Goal: Task Accomplishment & Management: Manage account settings

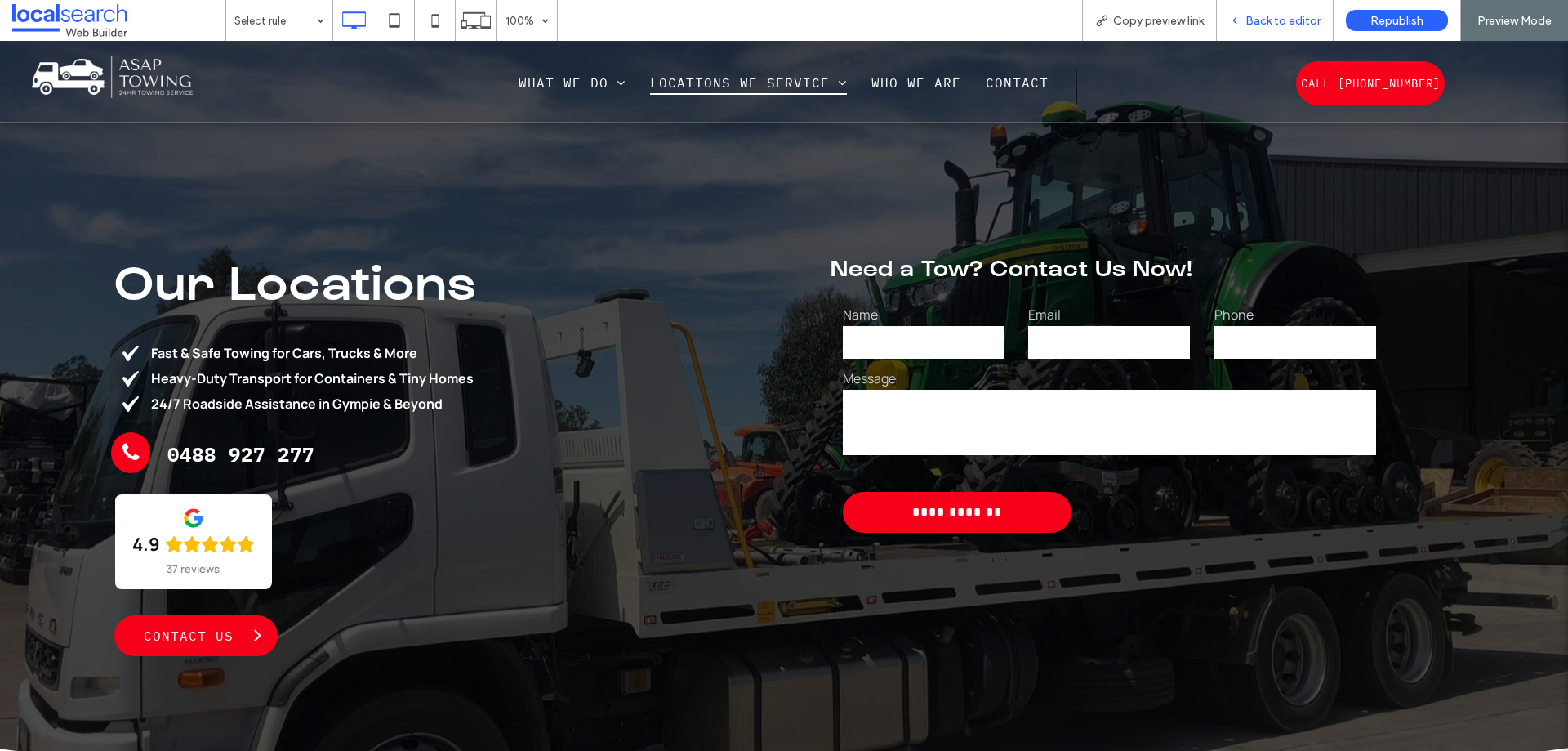
click at [1280, 18] on span "Back to editor" at bounding box center [1282, 21] width 75 height 14
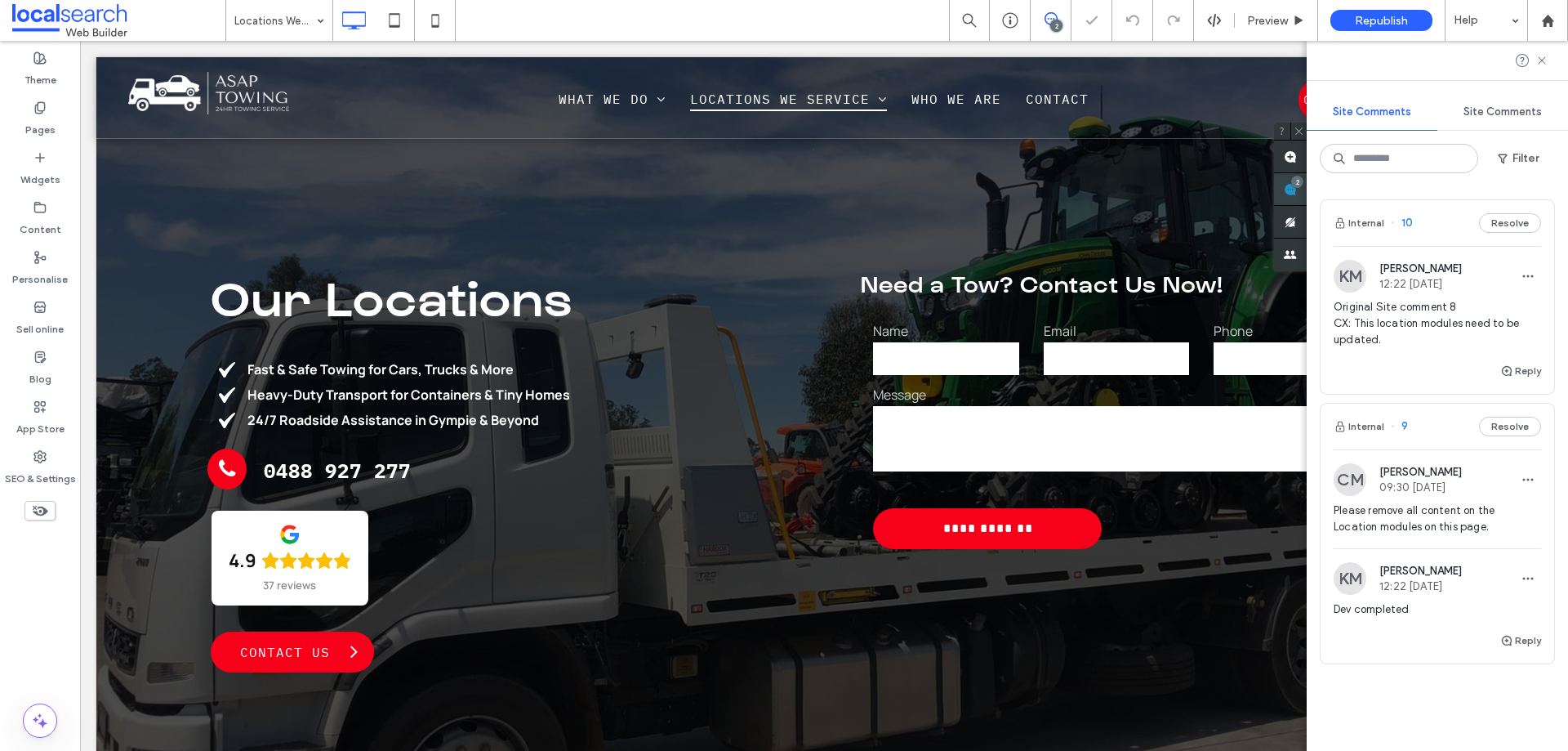
click at [1297, 192] on use at bounding box center [1290, 188] width 13 height 13
click at [1424, 231] on div "Internal 10 Resolve" at bounding box center [1436, 223] width 233 height 46
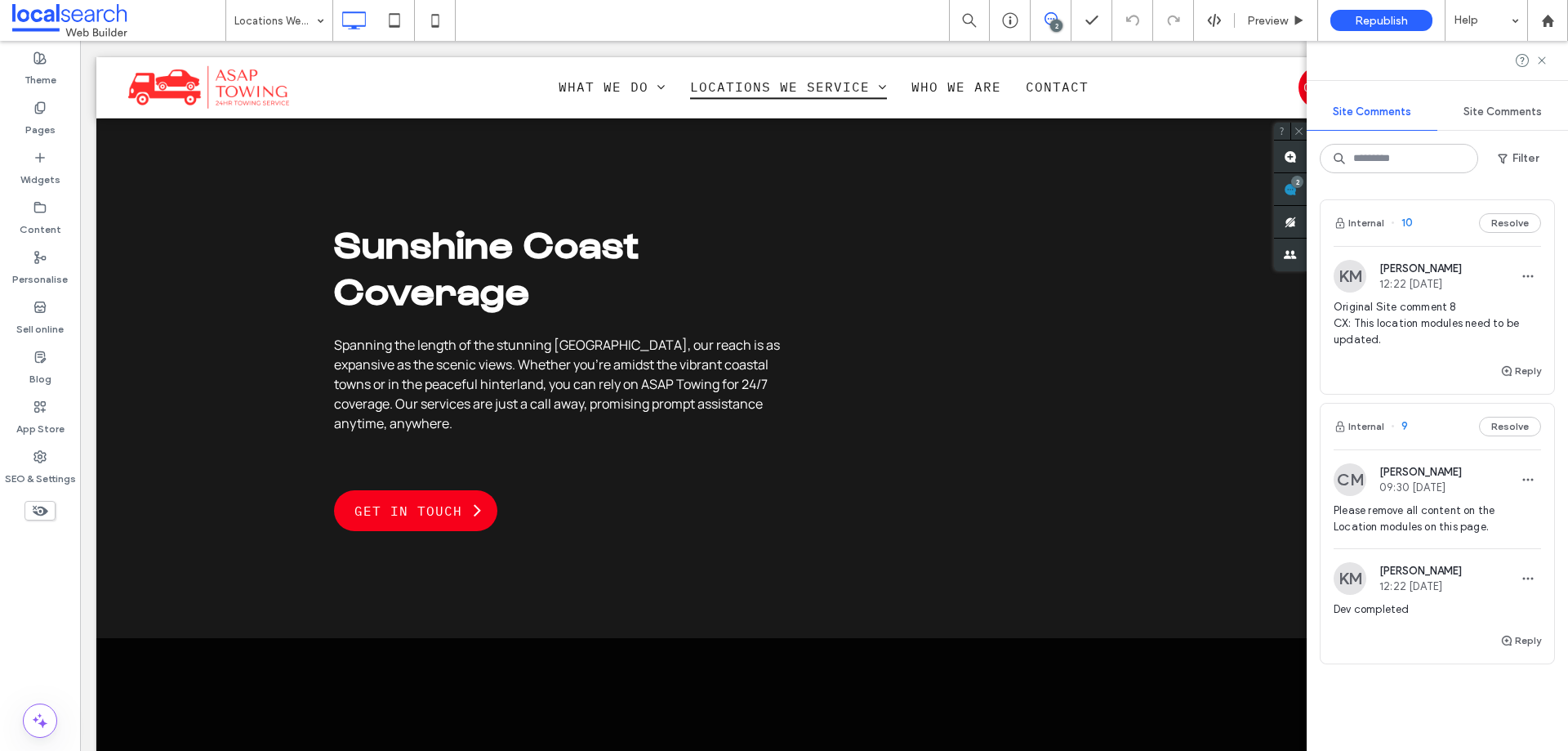
scroll to position [1973, 0]
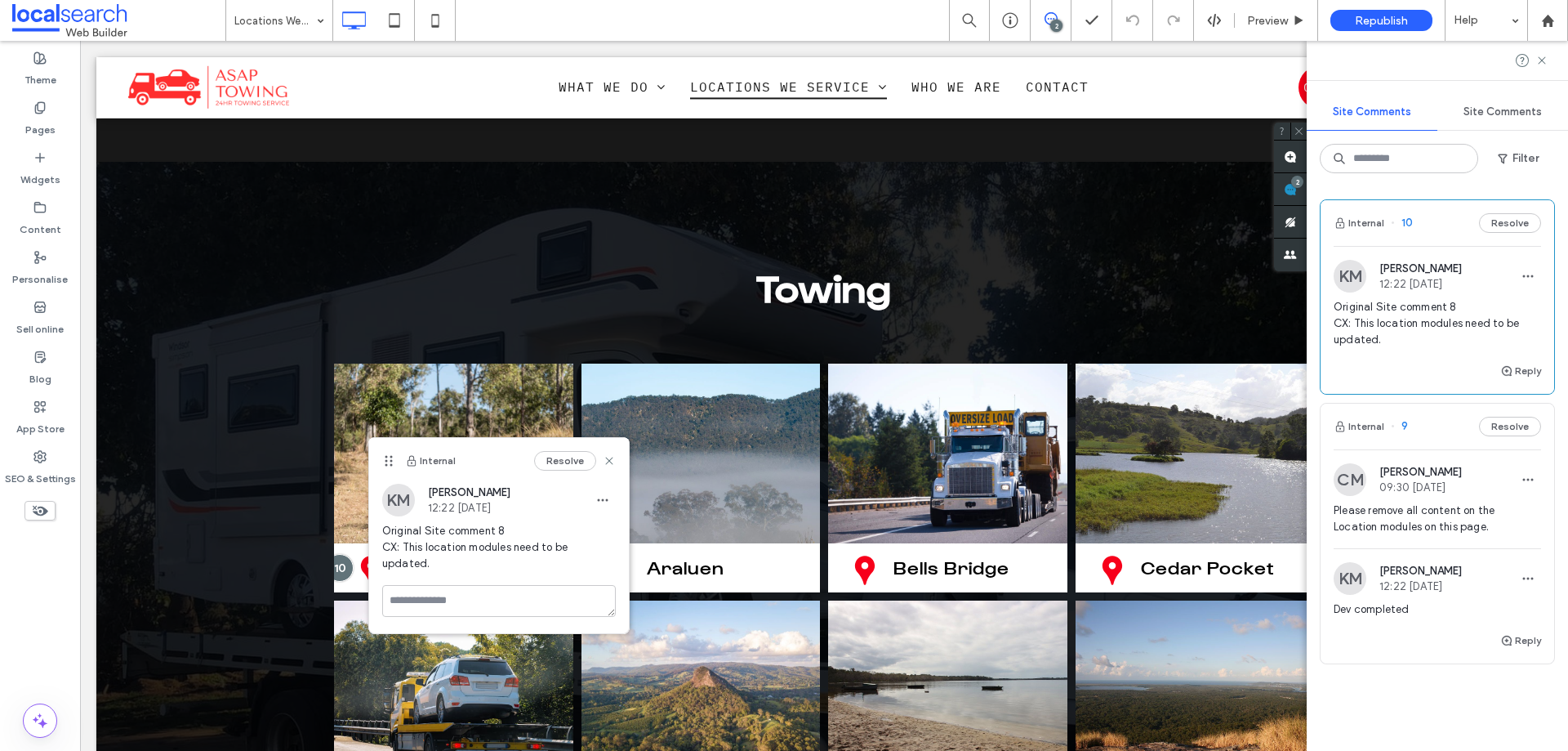
click at [1427, 432] on div "Internal 9 Resolve" at bounding box center [1436, 426] width 233 height 46
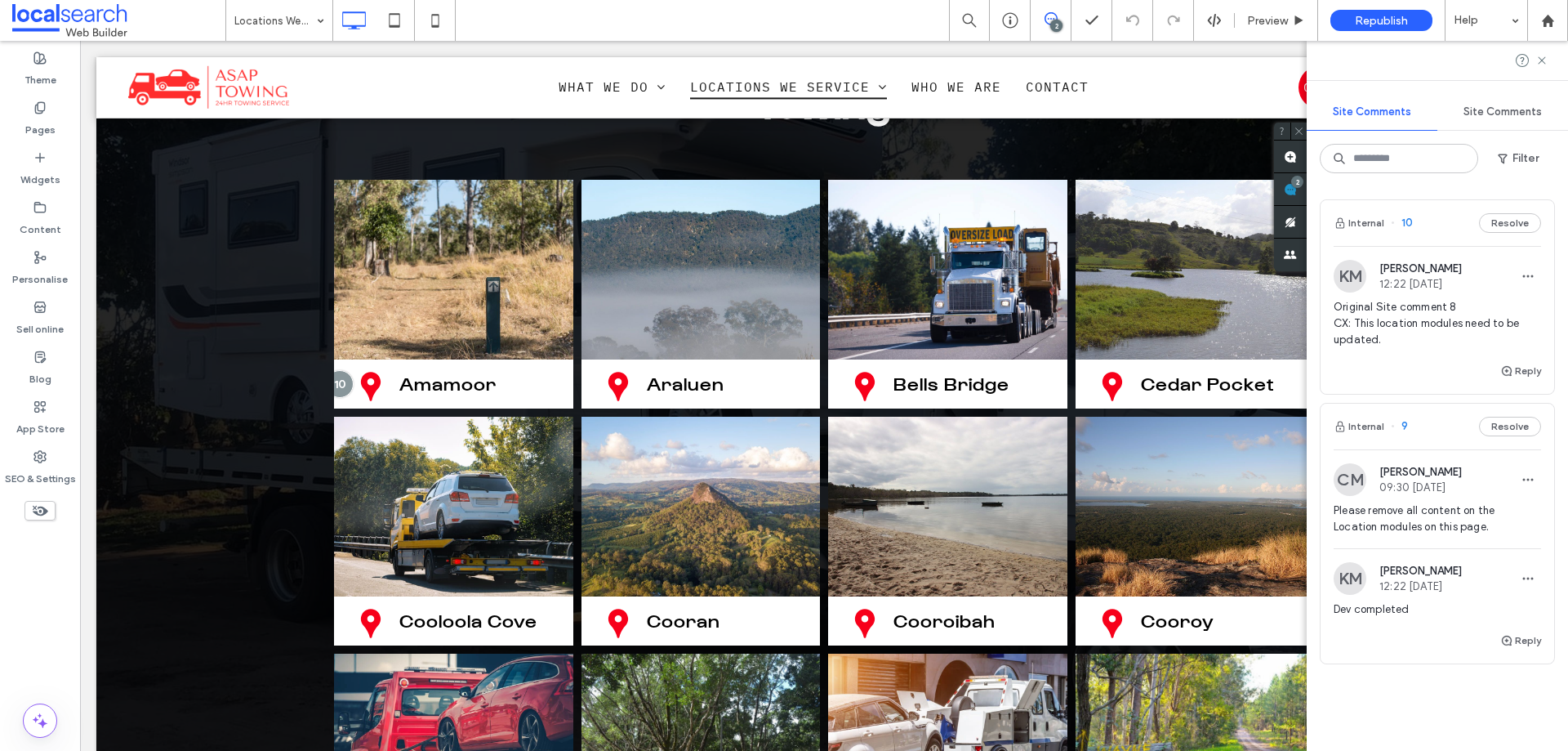
scroll to position [2172, 0]
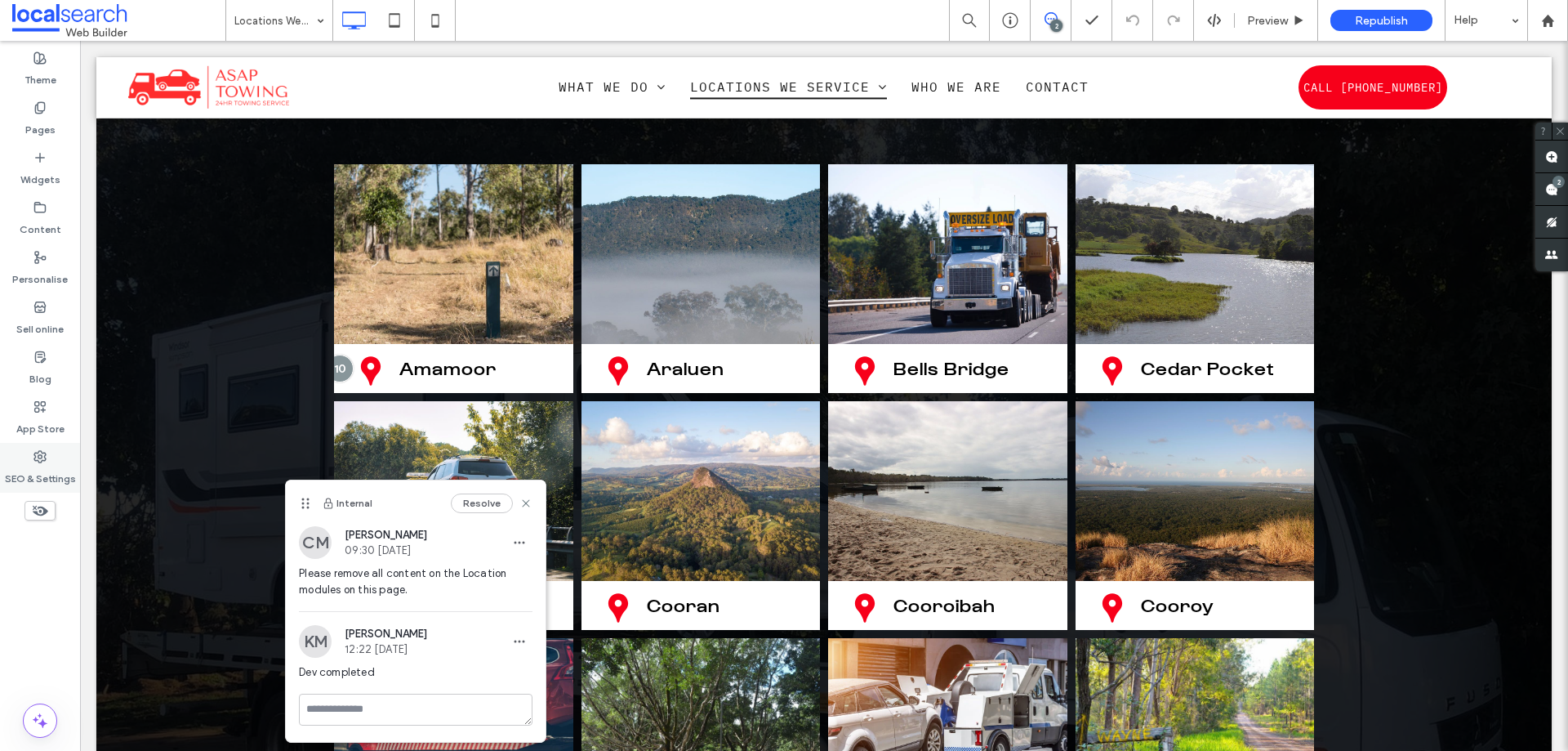
click at [47, 461] on div "SEO & Settings" at bounding box center [40, 467] width 80 height 50
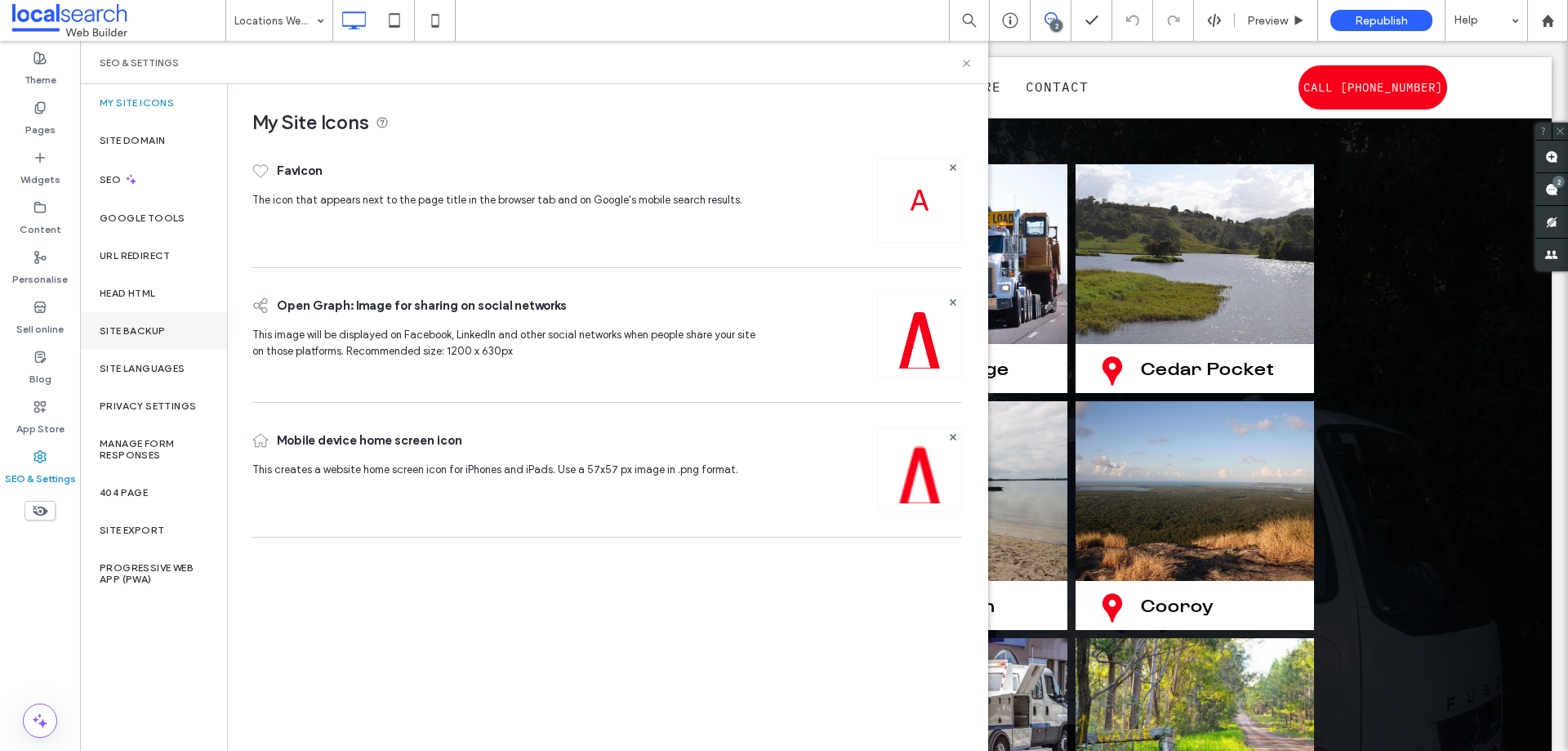
click at [117, 332] on label "Site backup" at bounding box center [132, 331] width 65 height 12
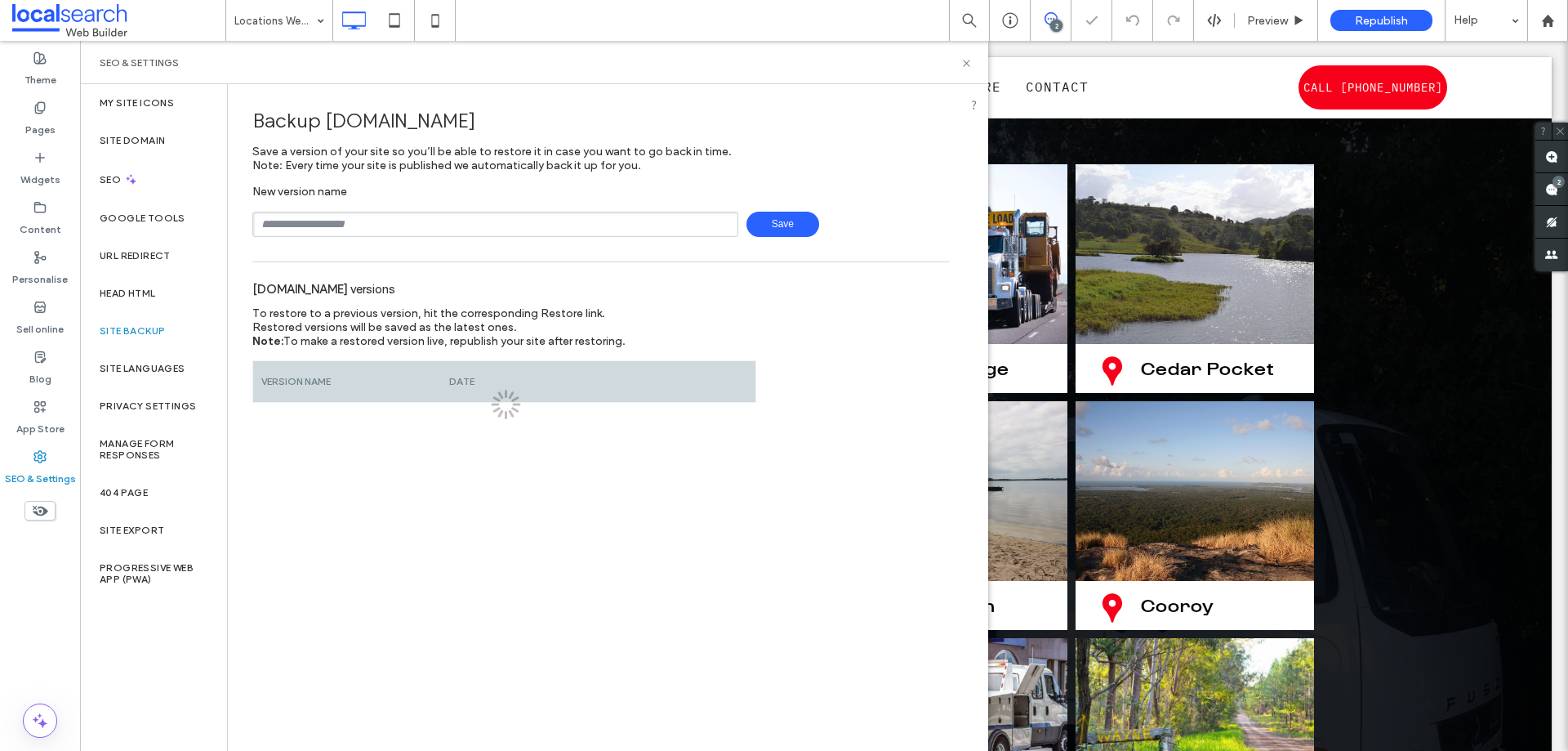
click at [377, 232] on input "text" at bounding box center [495, 225] width 486 height 25
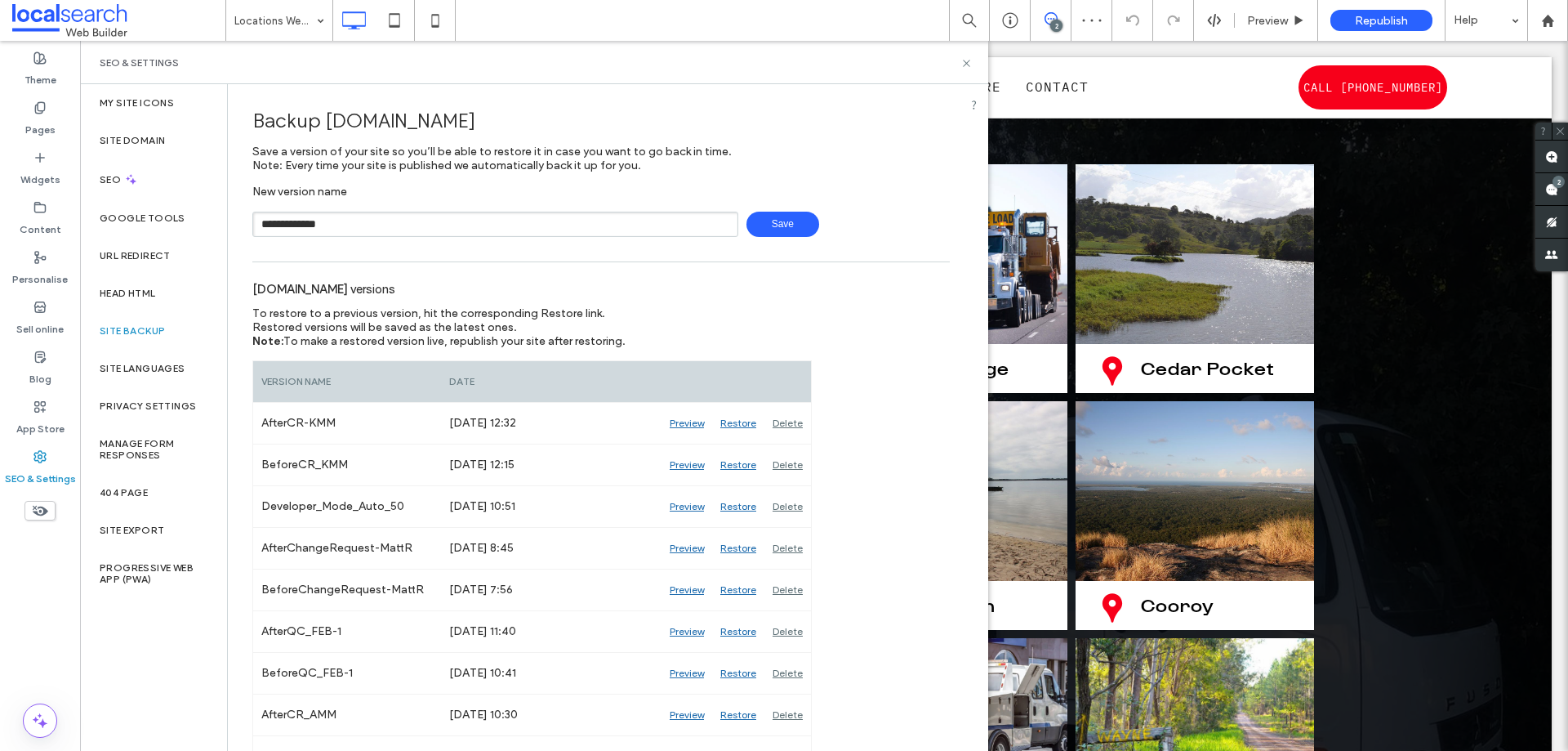
click at [763, 215] on span "Save" at bounding box center [782, 225] width 72 height 25
click at [317, 224] on input "**********" at bounding box center [495, 225] width 486 height 25
type input "**********"
drag, startPoint x: 752, startPoint y: 222, endPoint x: 761, endPoint y: 222, distance: 9.0
click at [759, 222] on span "Save" at bounding box center [782, 225] width 72 height 25
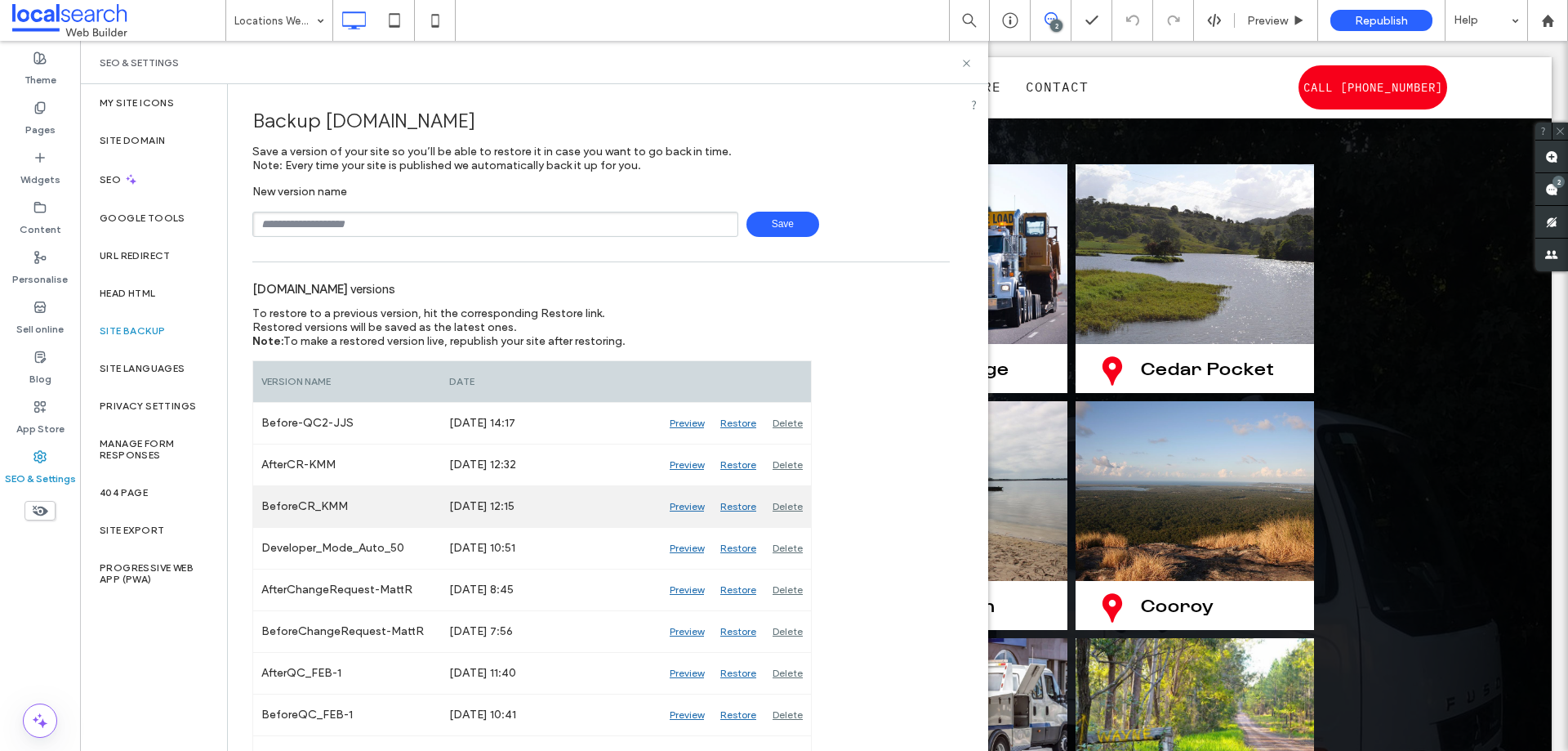
click at [681, 504] on div "Preview" at bounding box center [686, 507] width 51 height 41
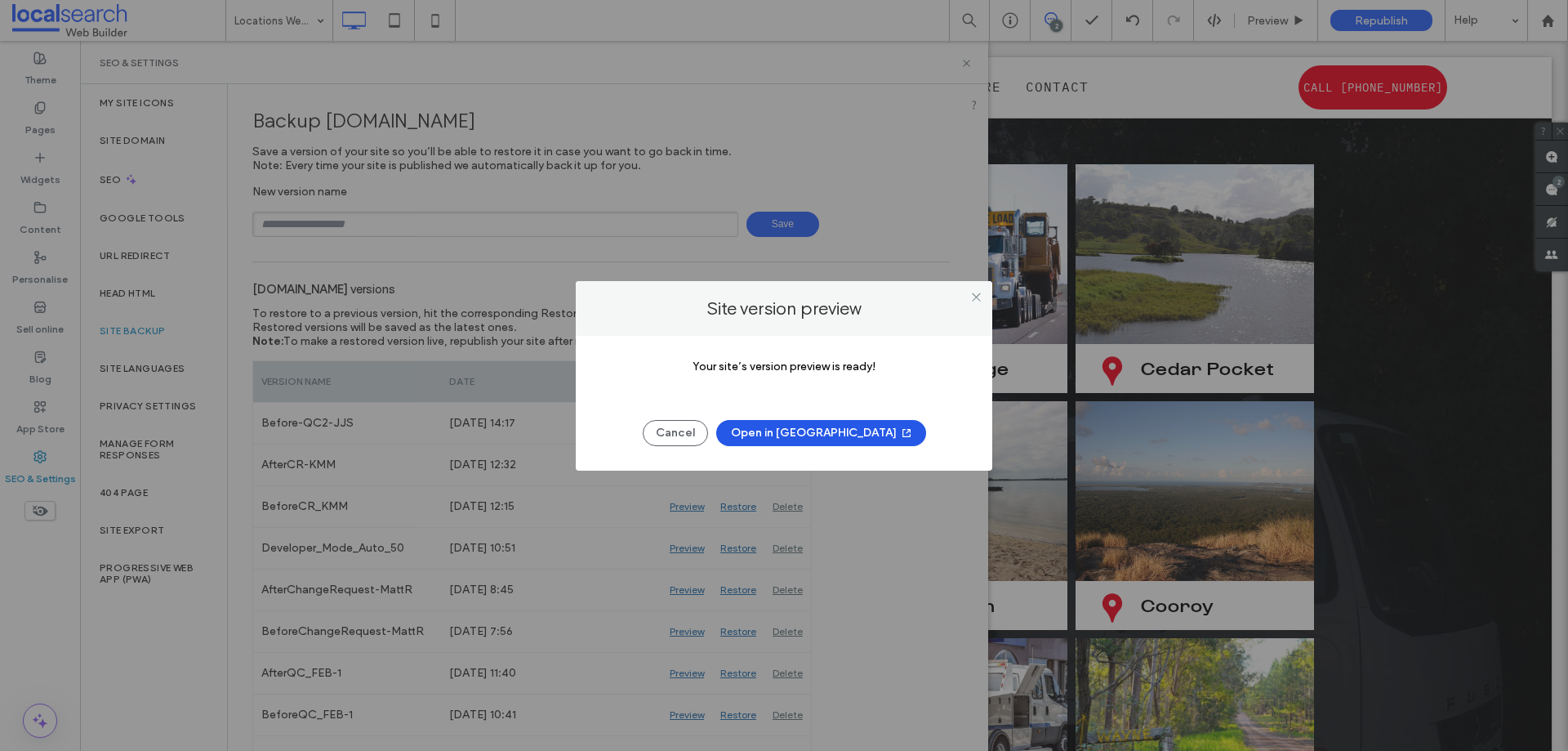
click at [784, 424] on button "Open in [GEOGRAPHIC_DATA]" at bounding box center [820, 433] width 210 height 26
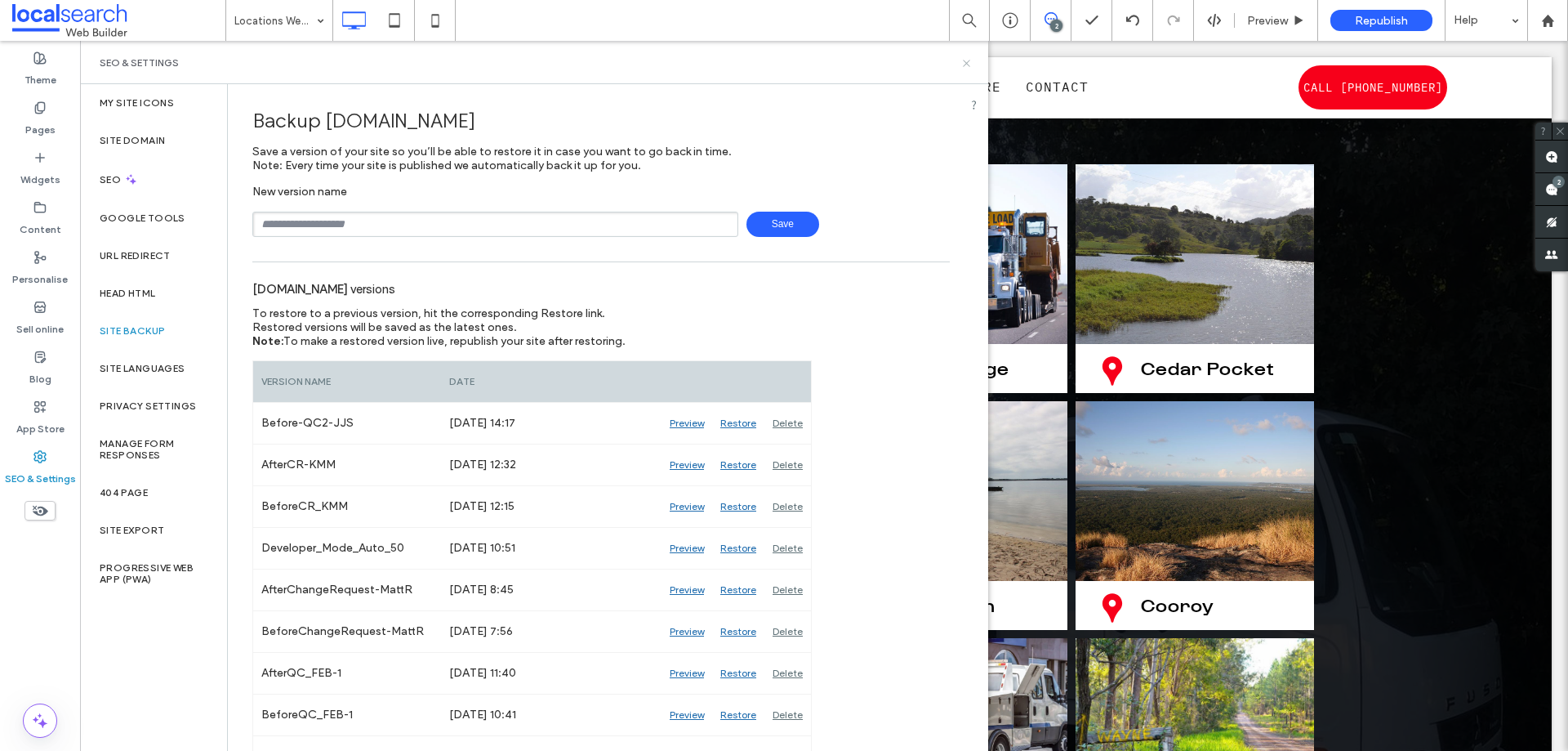
drag, startPoint x: 970, startPoint y: 68, endPoint x: 916, endPoint y: 24, distance: 69.7
click at [970, 68] on icon at bounding box center [967, 63] width 13 height 13
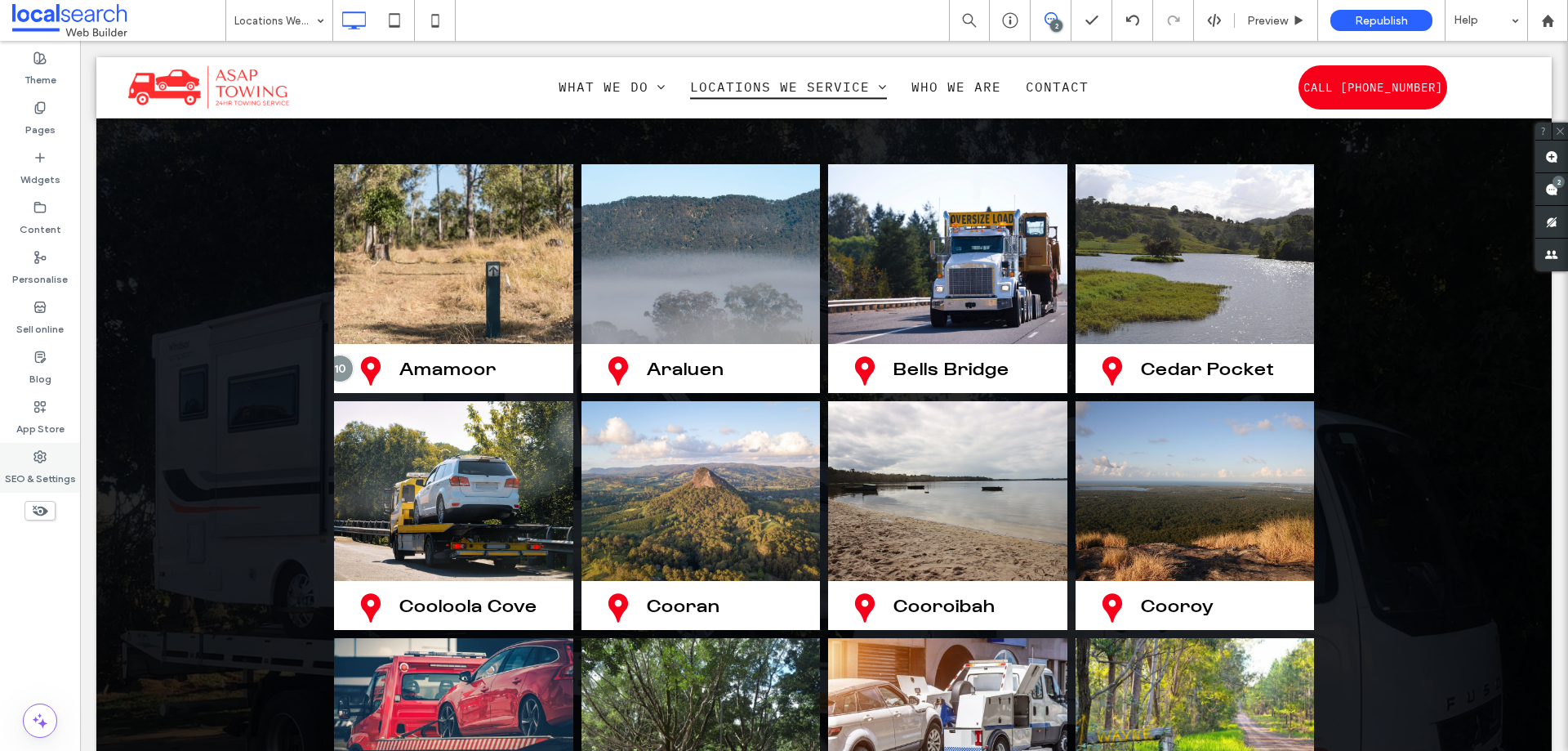
click at [33, 469] on label "SEO & Settings" at bounding box center [40, 474] width 71 height 22
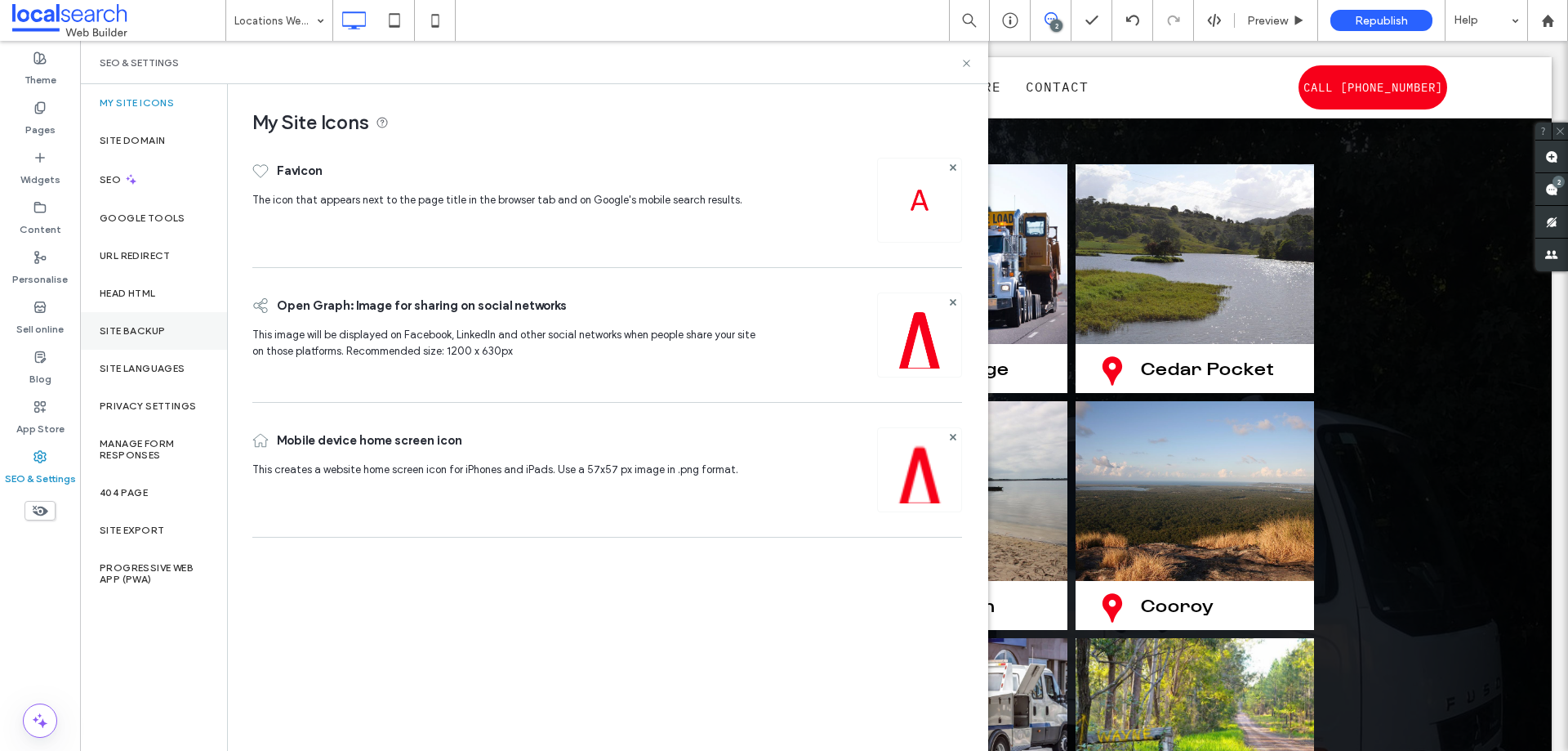
click at [159, 343] on div "Site backup" at bounding box center [153, 330] width 147 height 37
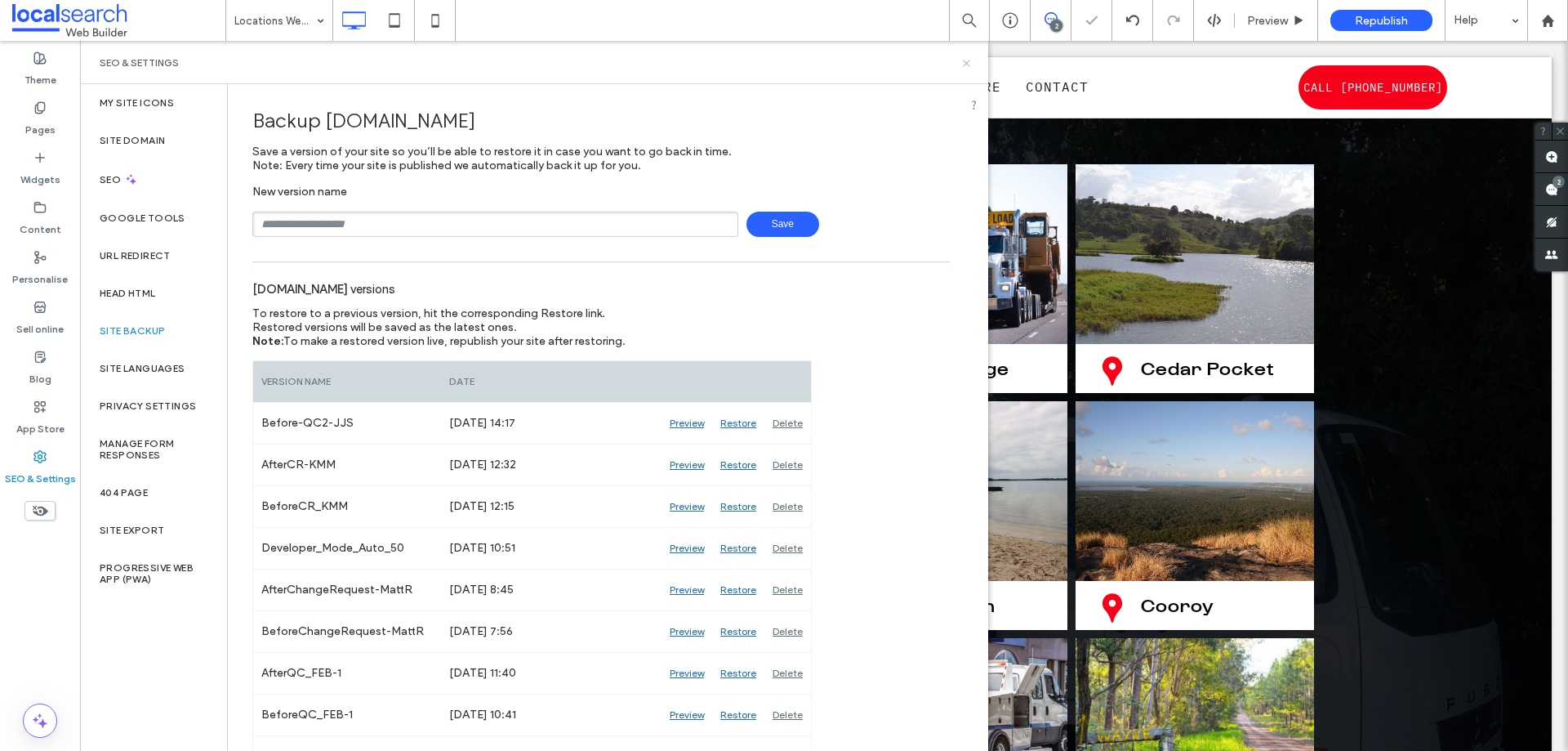
click at [966, 62] on icon at bounding box center [967, 63] width 13 height 13
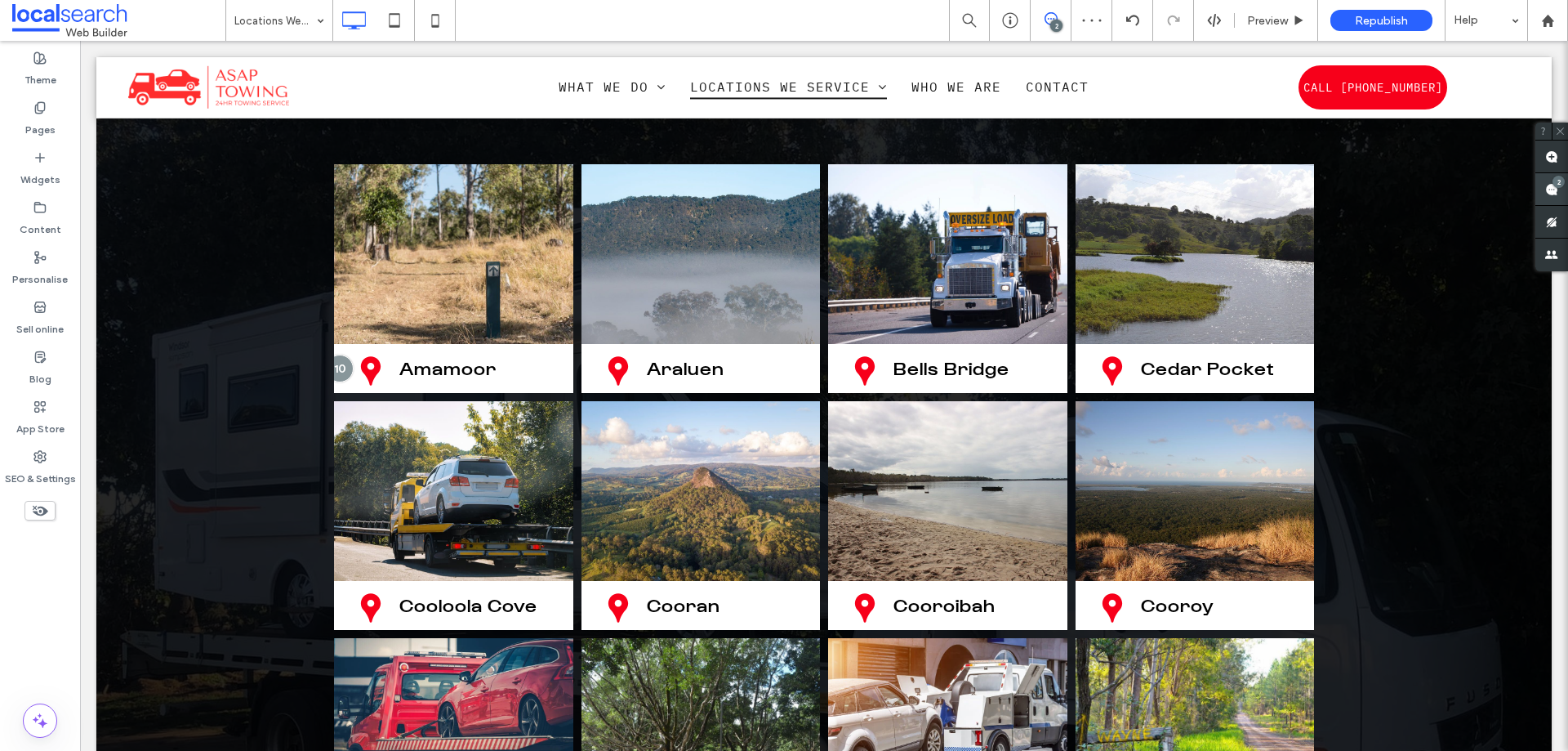
click at [1555, 188] on div "2" at bounding box center [1558, 182] width 13 height 13
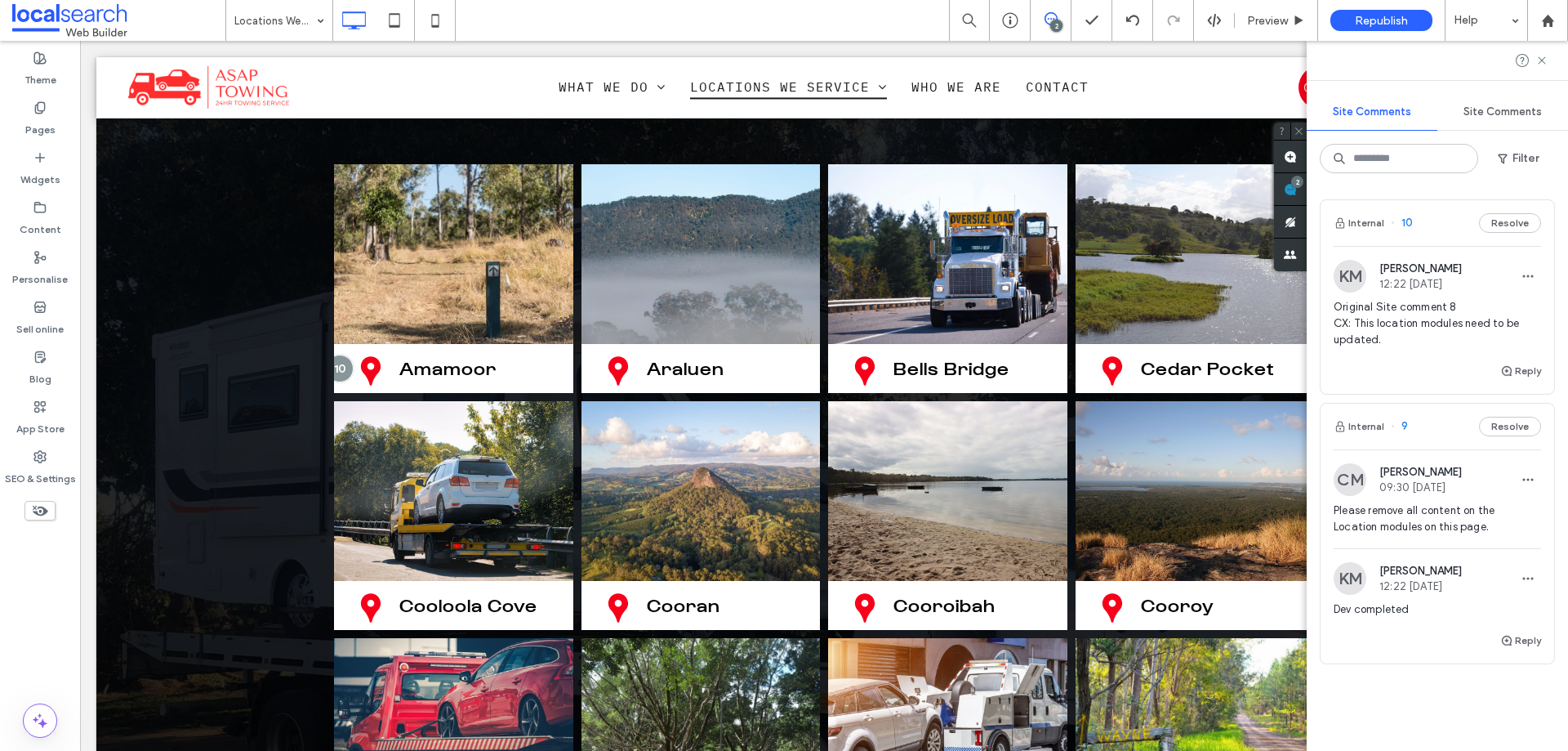
click at [1437, 436] on div "Internal 9 Resolve" at bounding box center [1436, 426] width 233 height 46
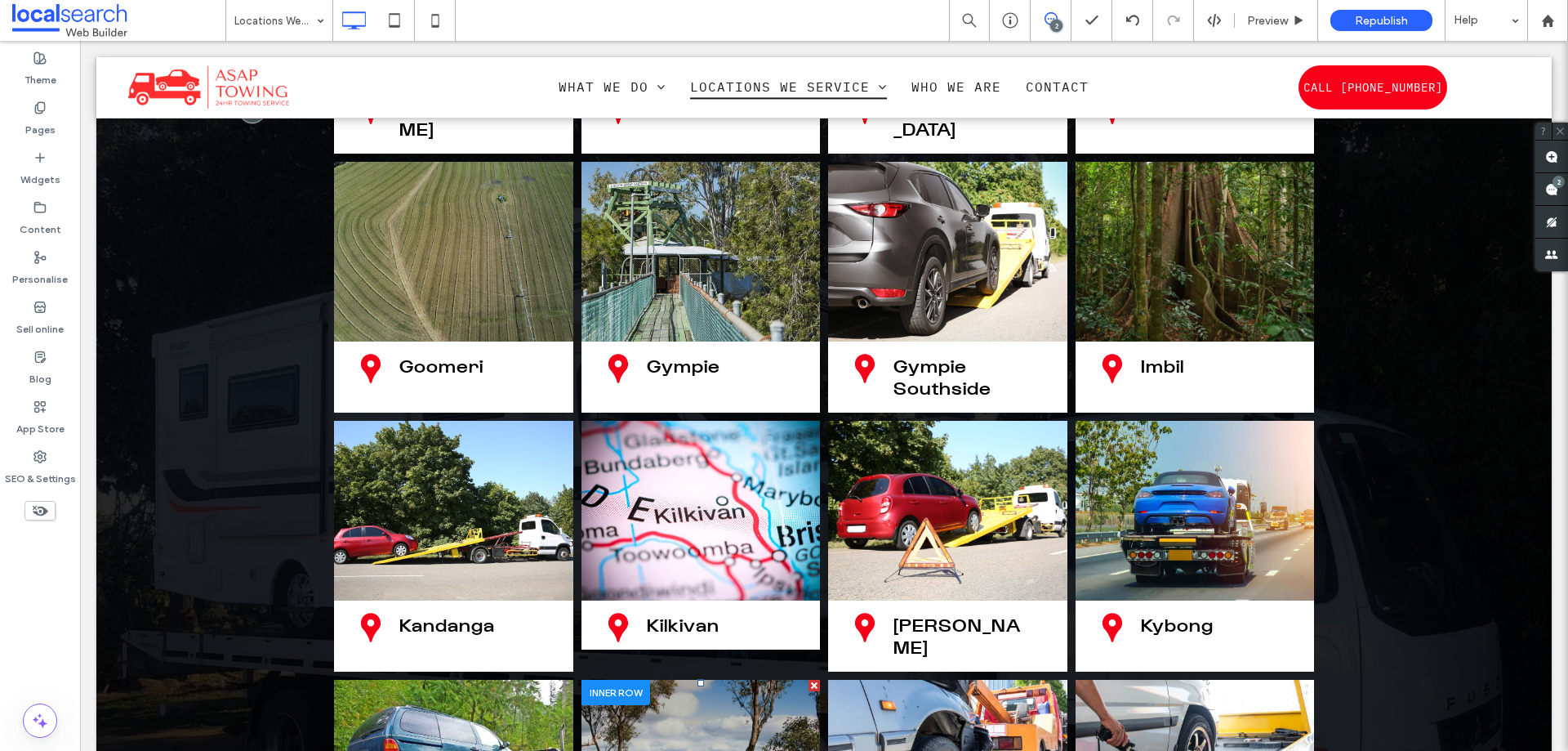
scroll to position [3316, 0]
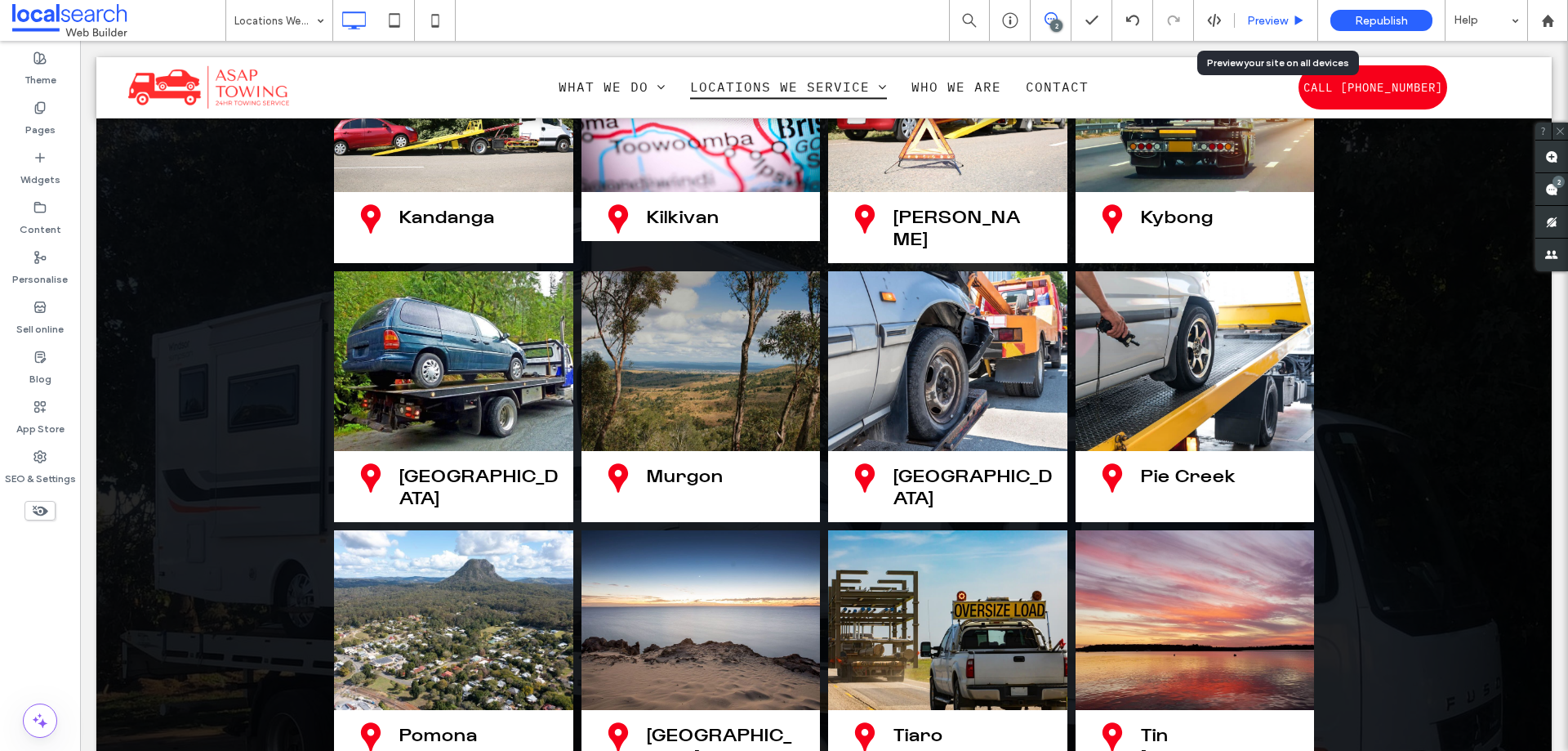
click at [1270, 20] on span "Preview" at bounding box center [1267, 21] width 41 height 14
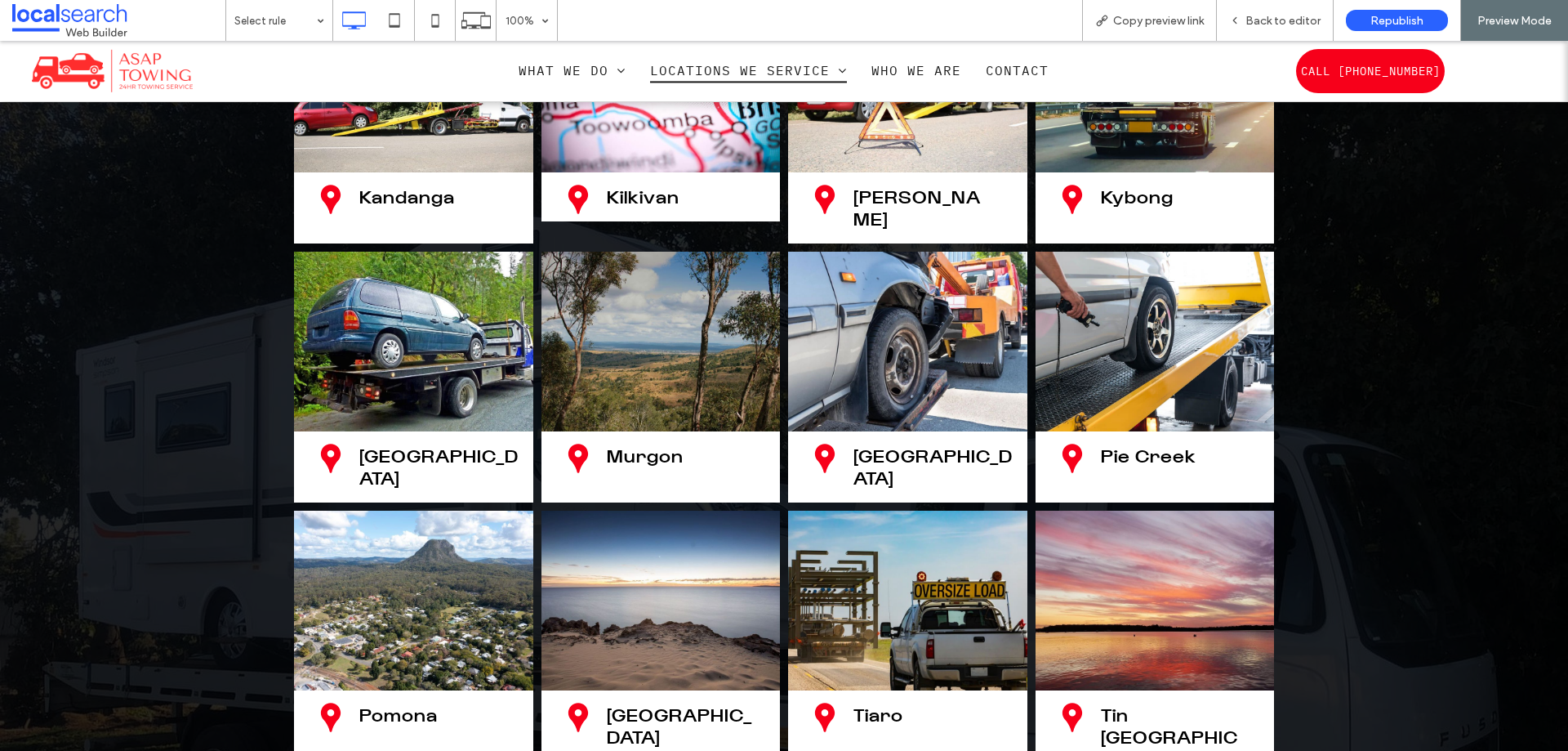
scroll to position [3327, 0]
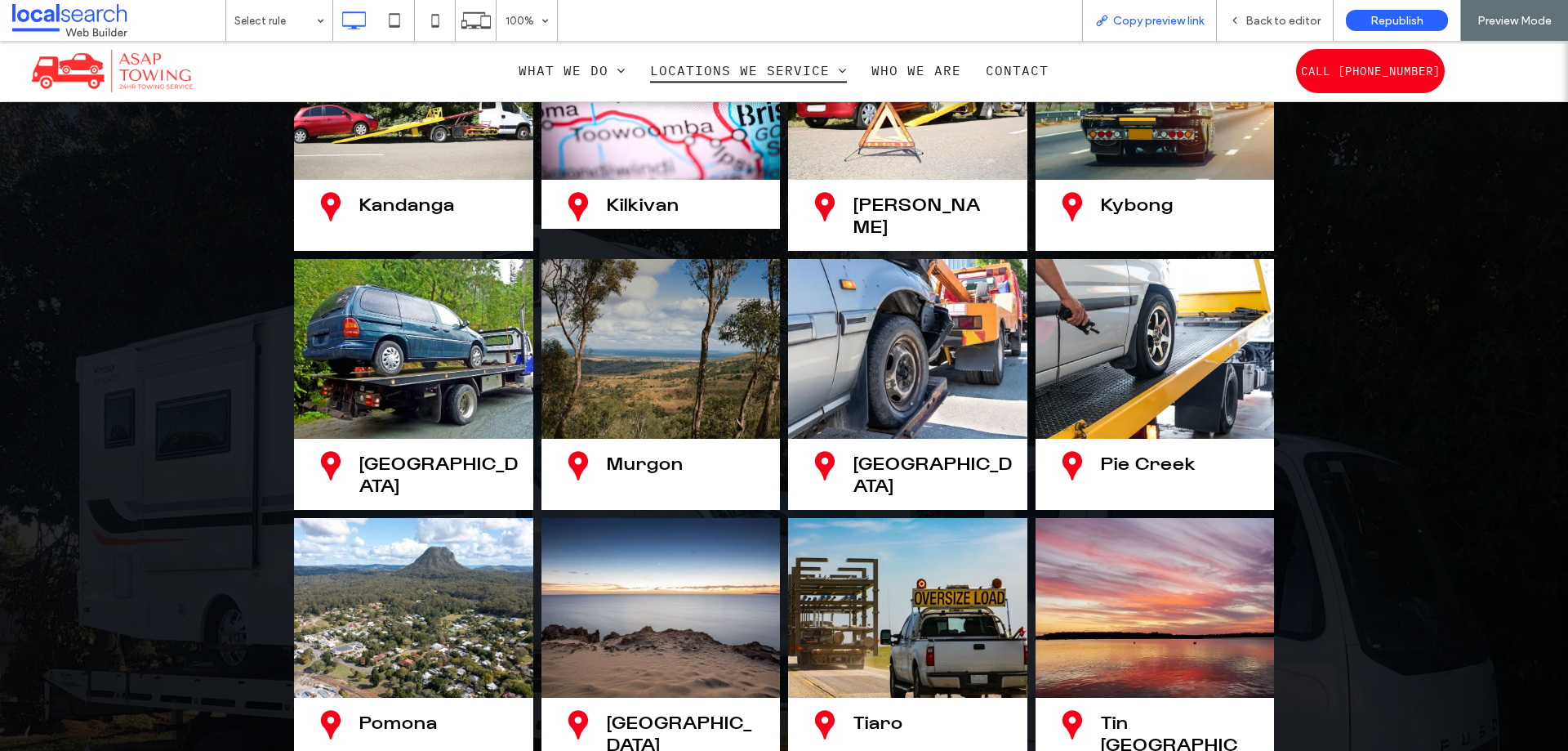
click at [1128, 22] on span "Copy preview link" at bounding box center [1158, 21] width 91 height 14
click at [1270, 18] on span "Back to editor" at bounding box center [1282, 21] width 75 height 14
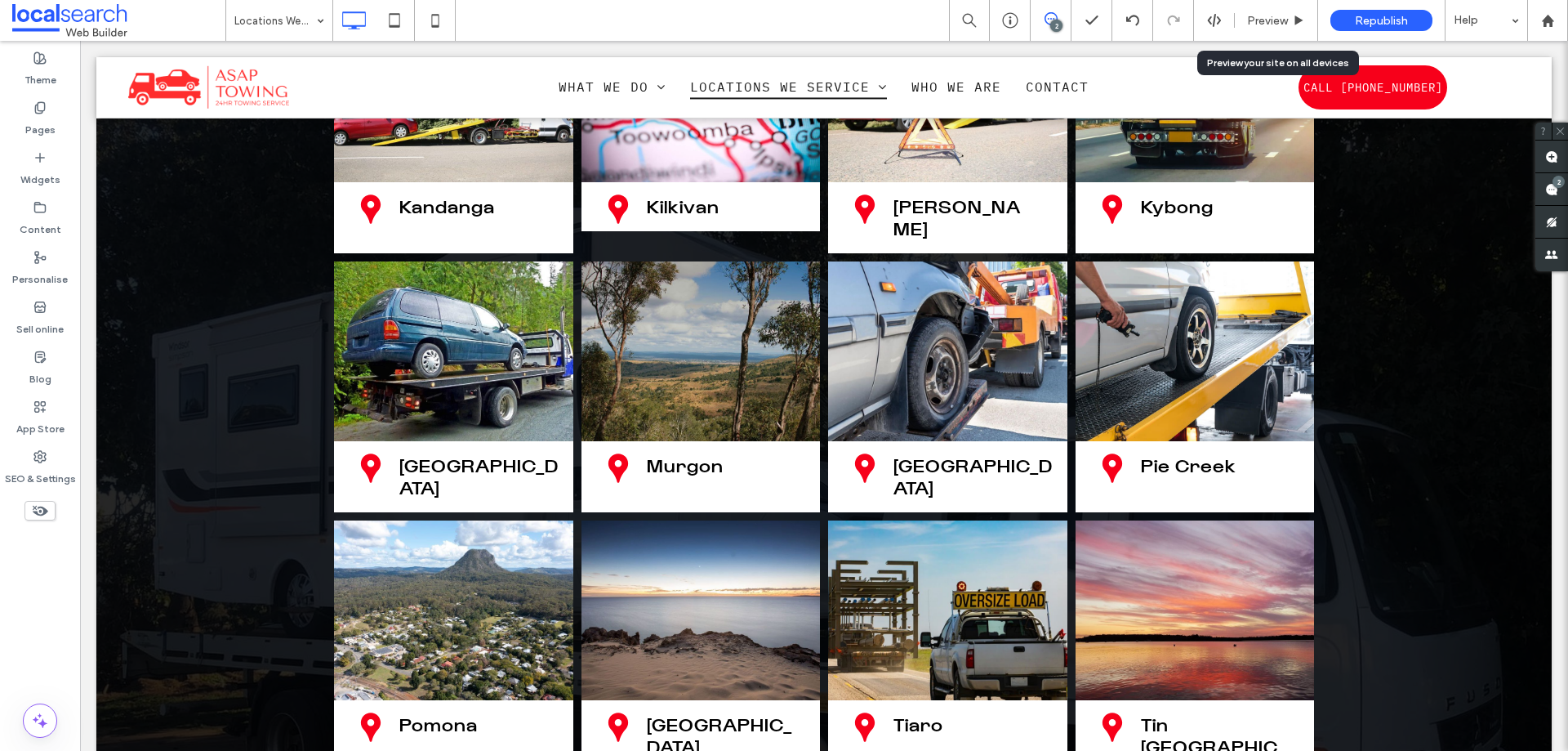
scroll to position [3316, 0]
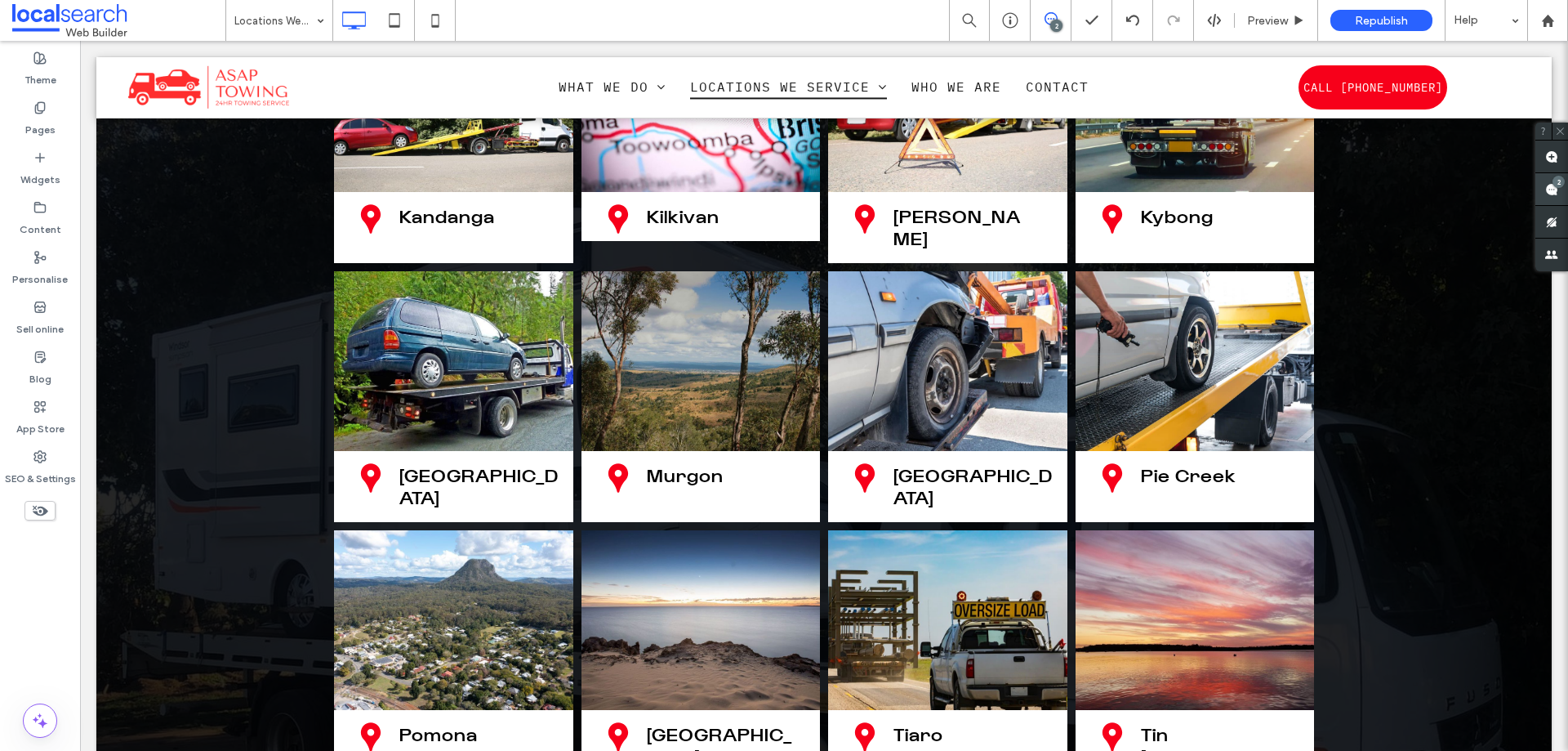
click at [1554, 187] on div "2" at bounding box center [1558, 182] width 13 height 13
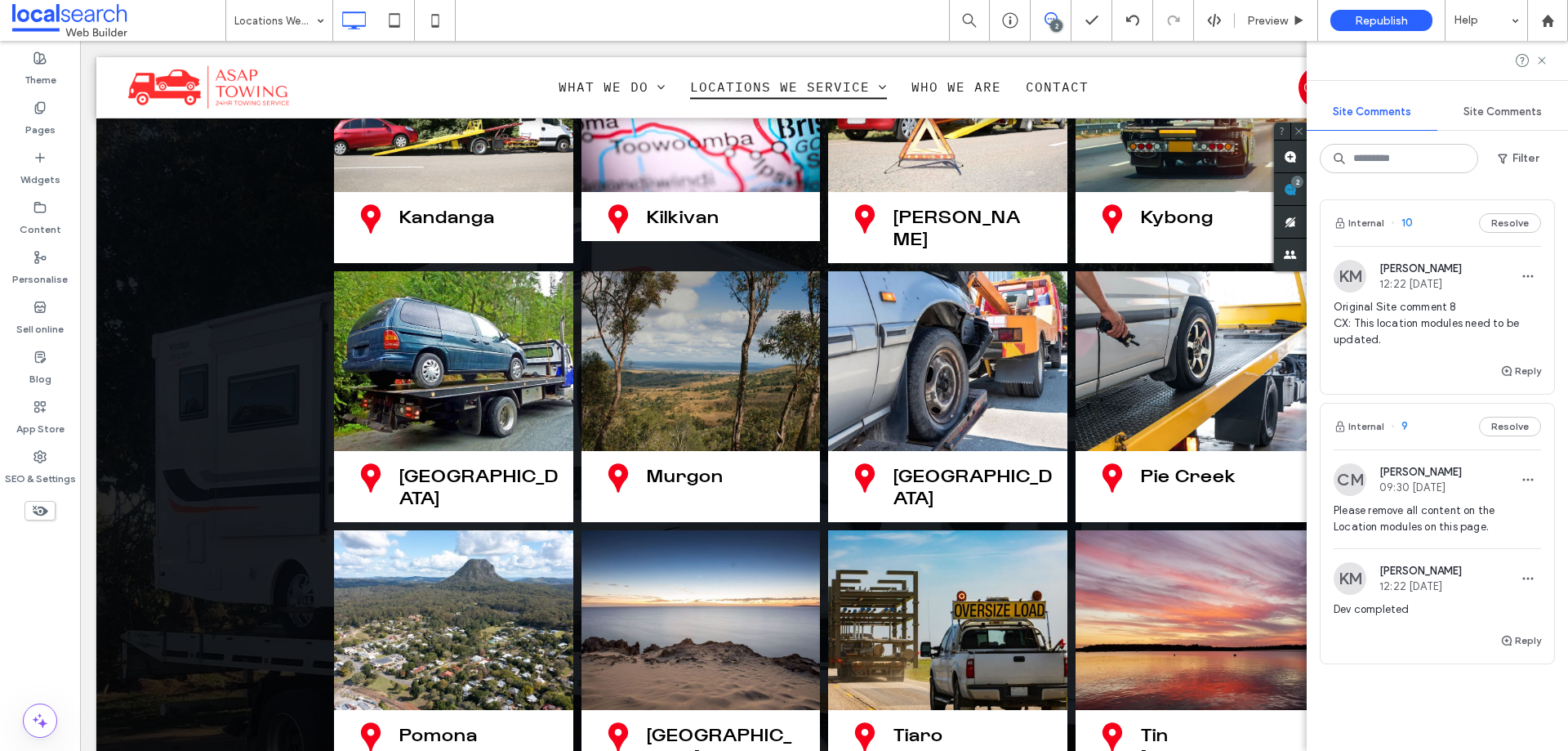
click at [1429, 432] on div "Internal 9 Resolve" at bounding box center [1436, 426] width 233 height 46
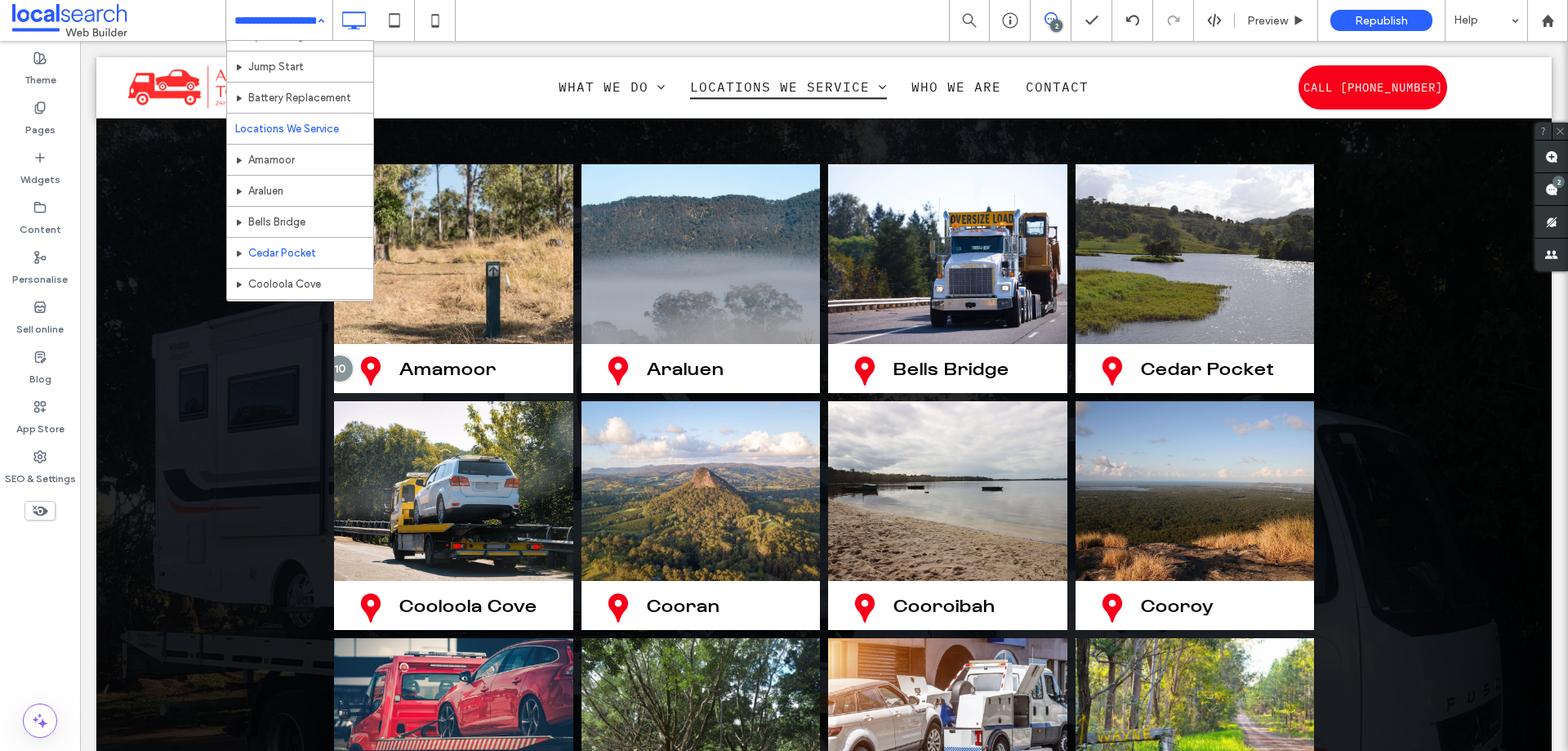
scroll to position [327, 0]
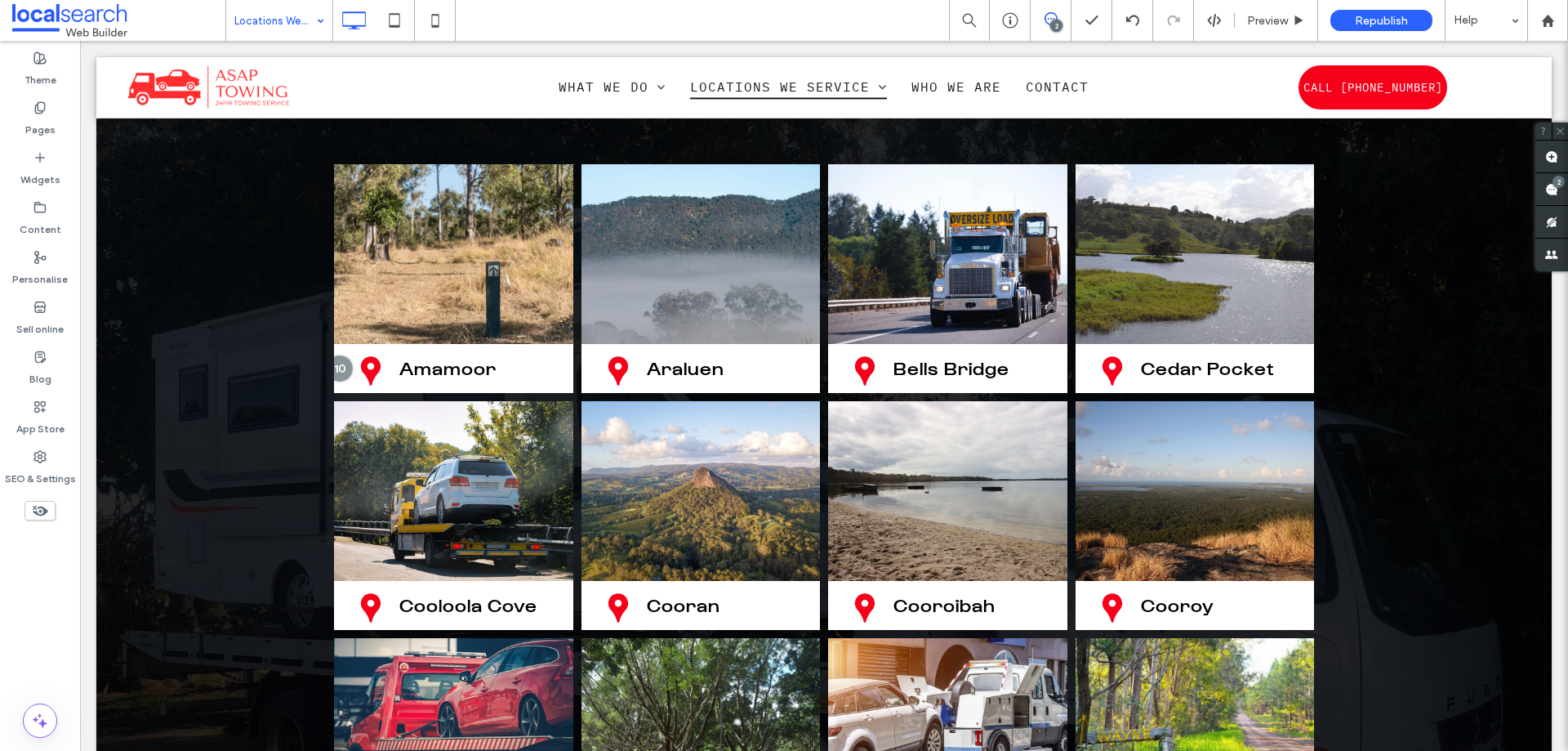
click at [321, 22] on div "Locations We Service" at bounding box center [279, 21] width 106 height 41
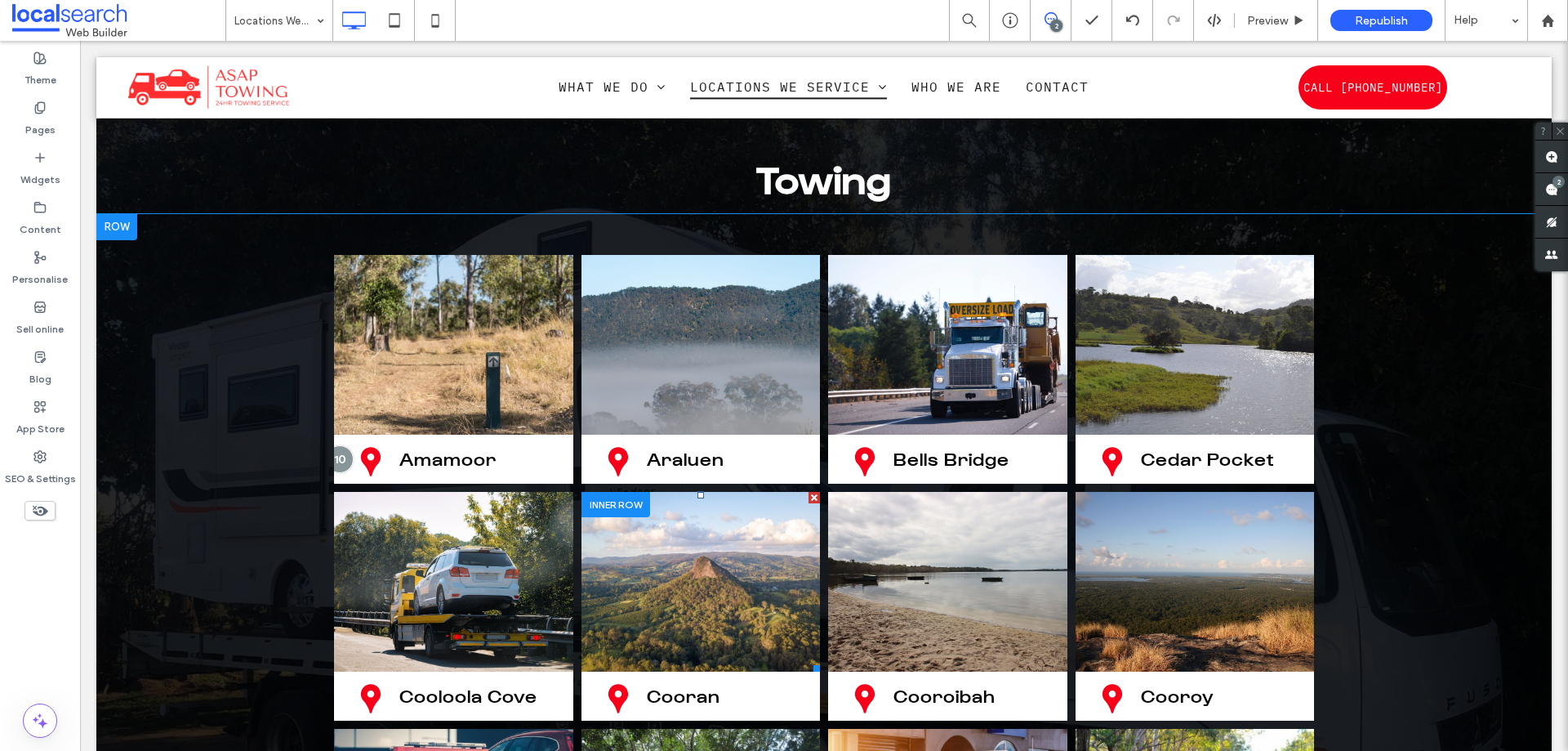
scroll to position [2009, 0]
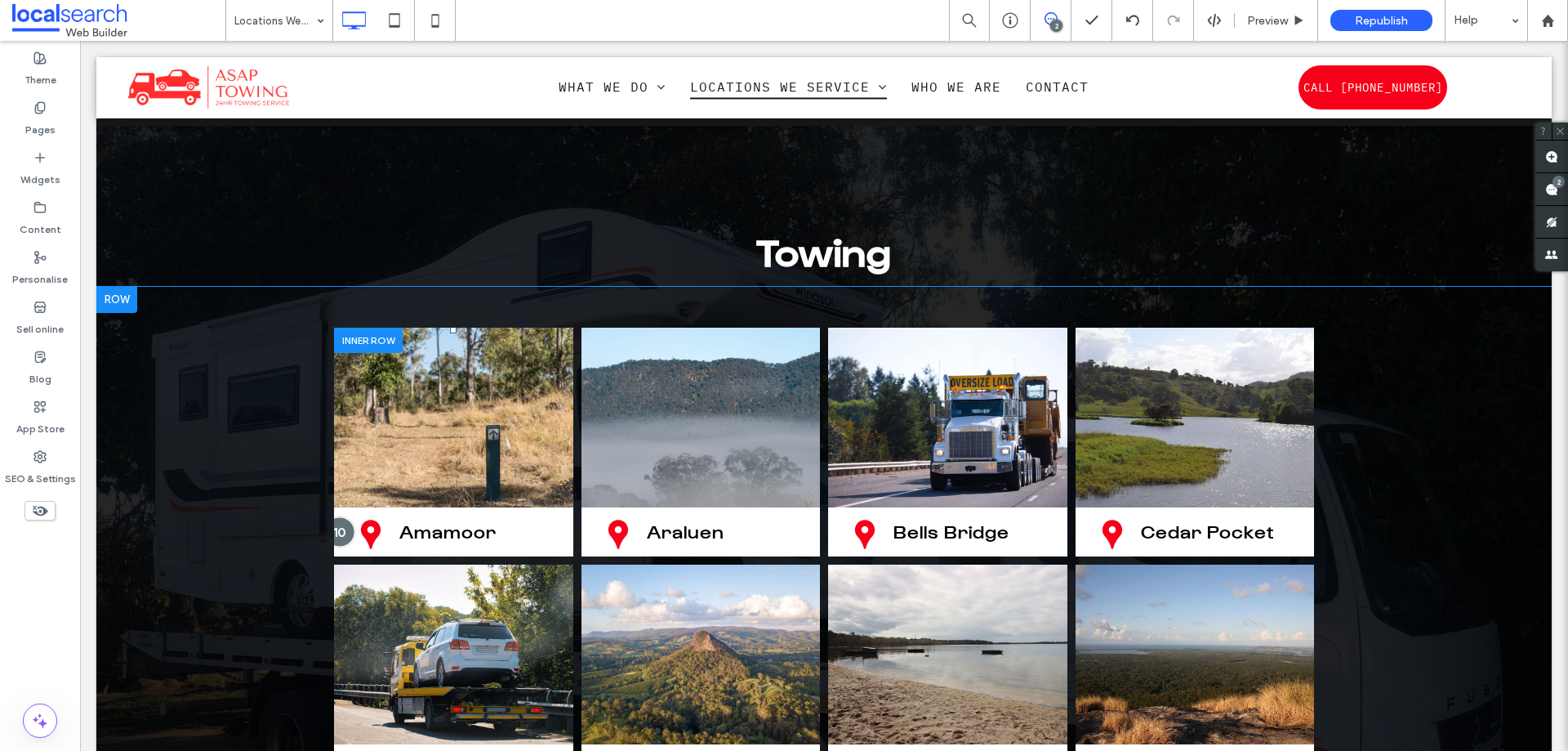
click at [337, 517] on div at bounding box center [340, 531] width 30 height 30
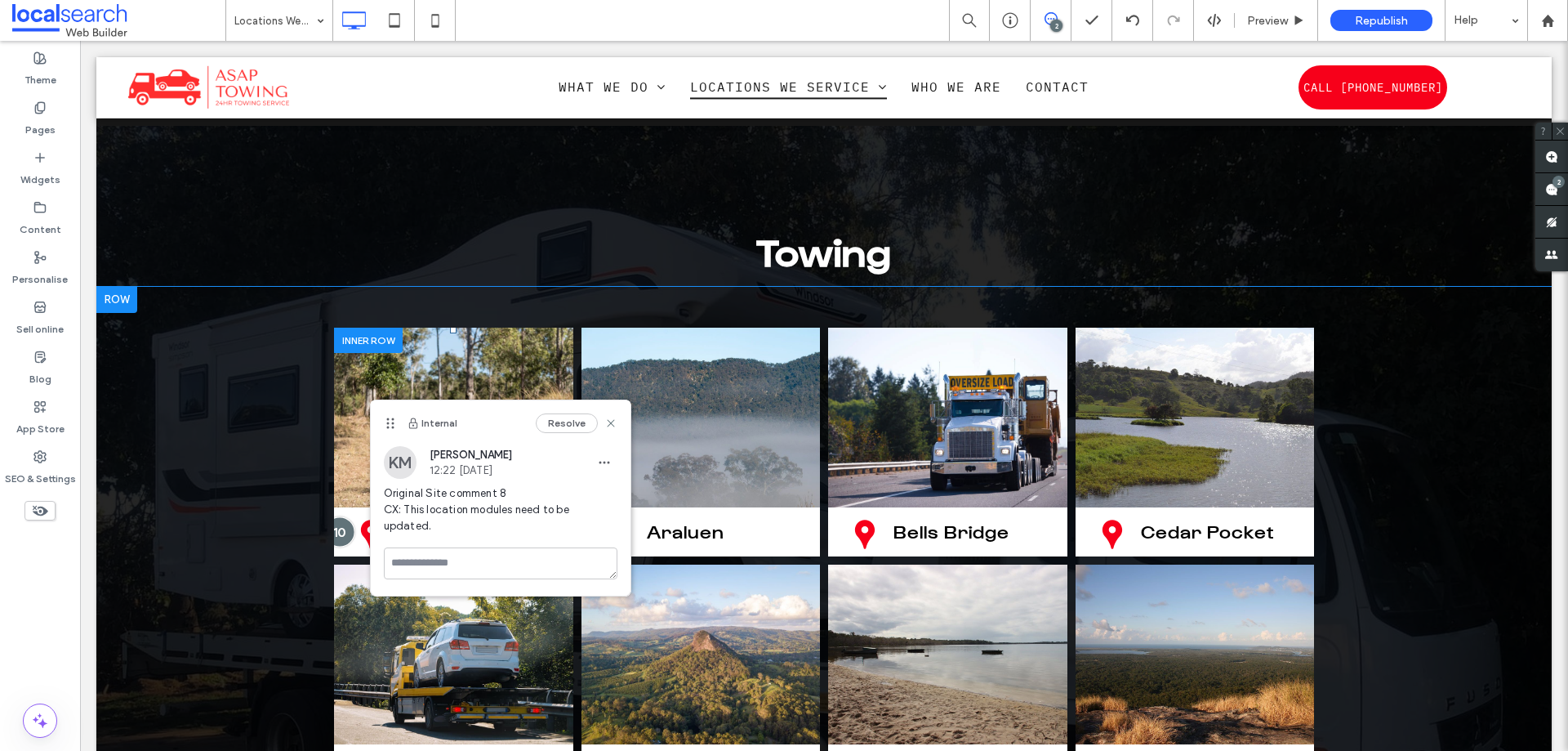
click at [337, 517] on div at bounding box center [340, 531] width 30 height 30
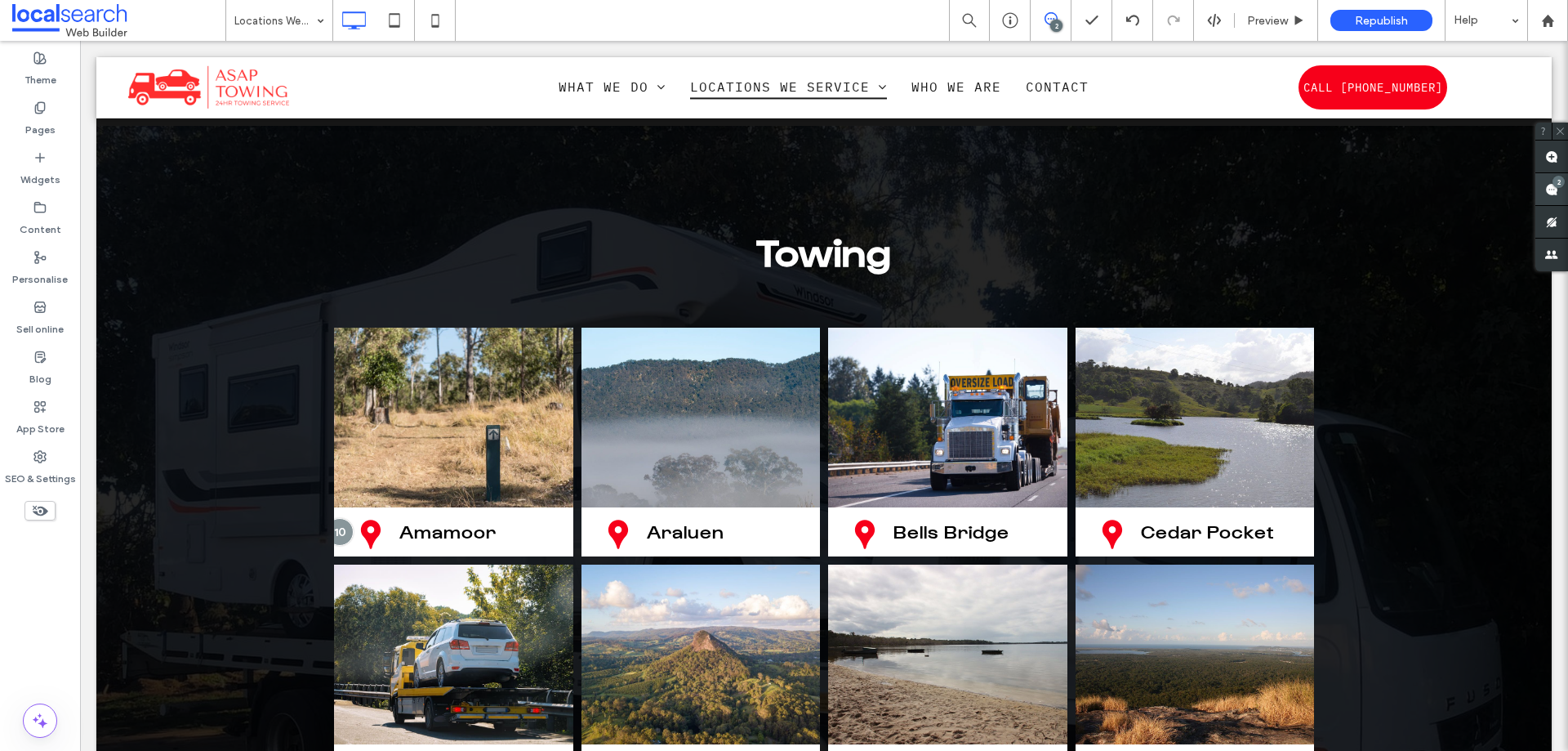
click at [1564, 188] on span at bounding box center [1550, 188] width 32 height 32
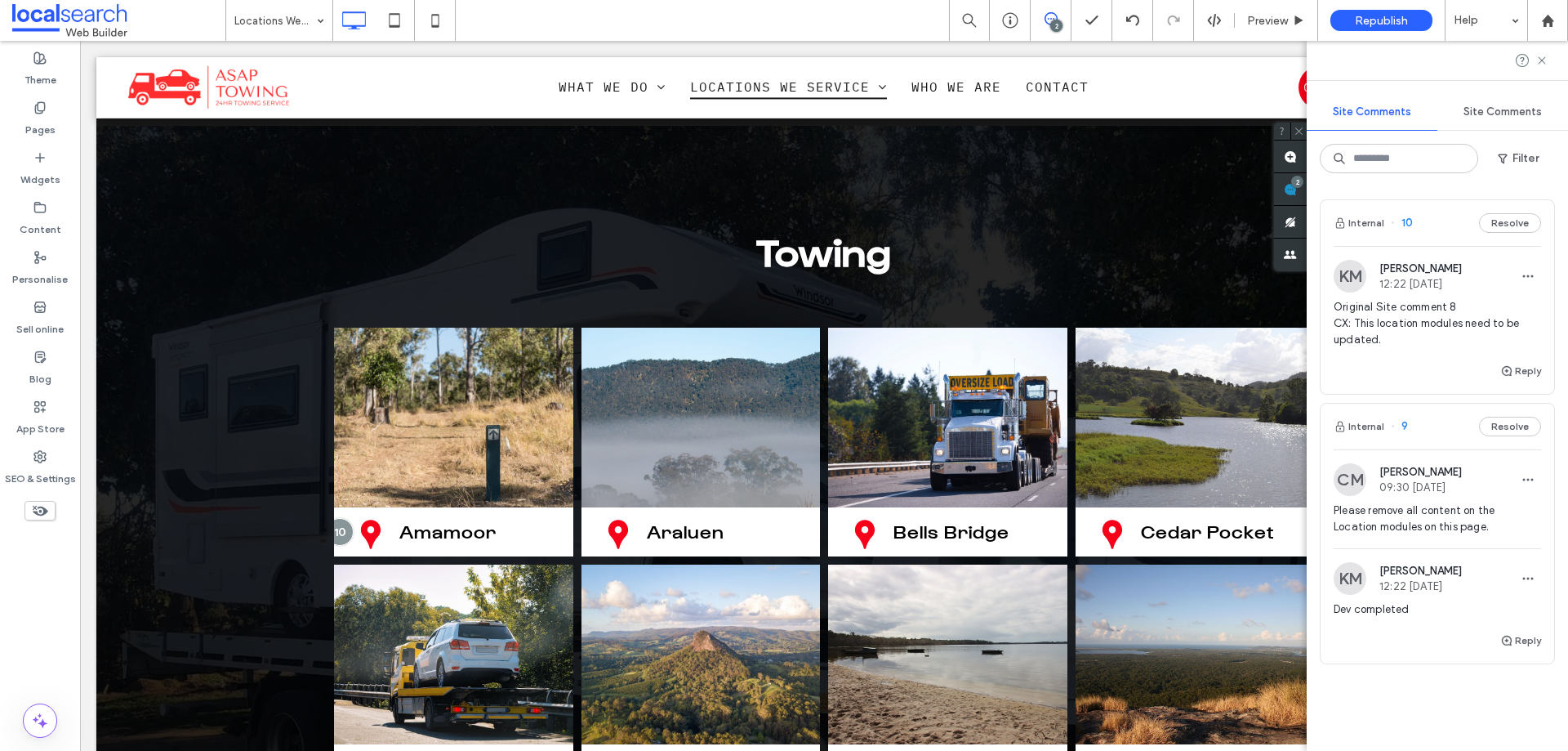
click at [1424, 429] on div "Internal 9 Resolve" at bounding box center [1436, 426] width 233 height 46
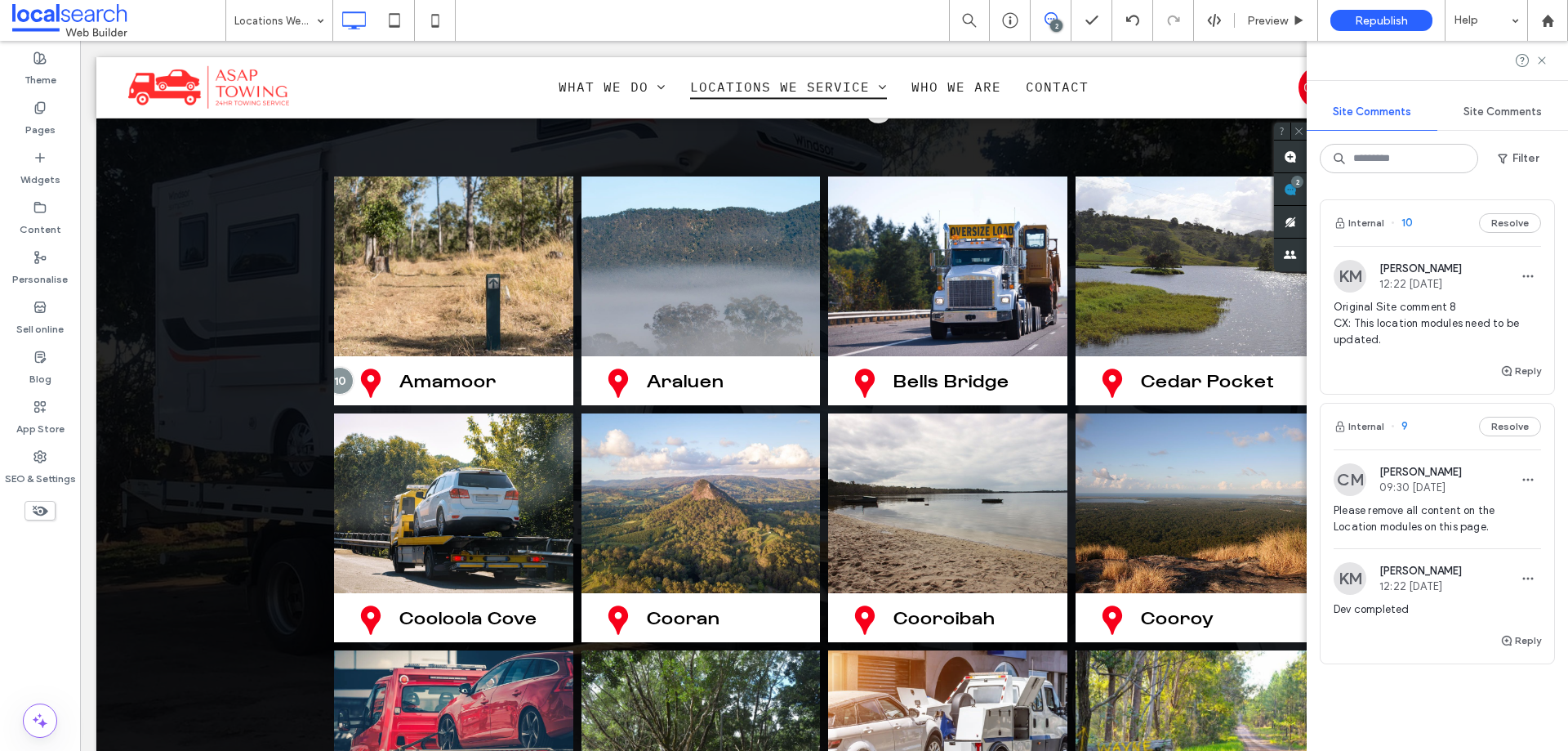
scroll to position [2172, 0]
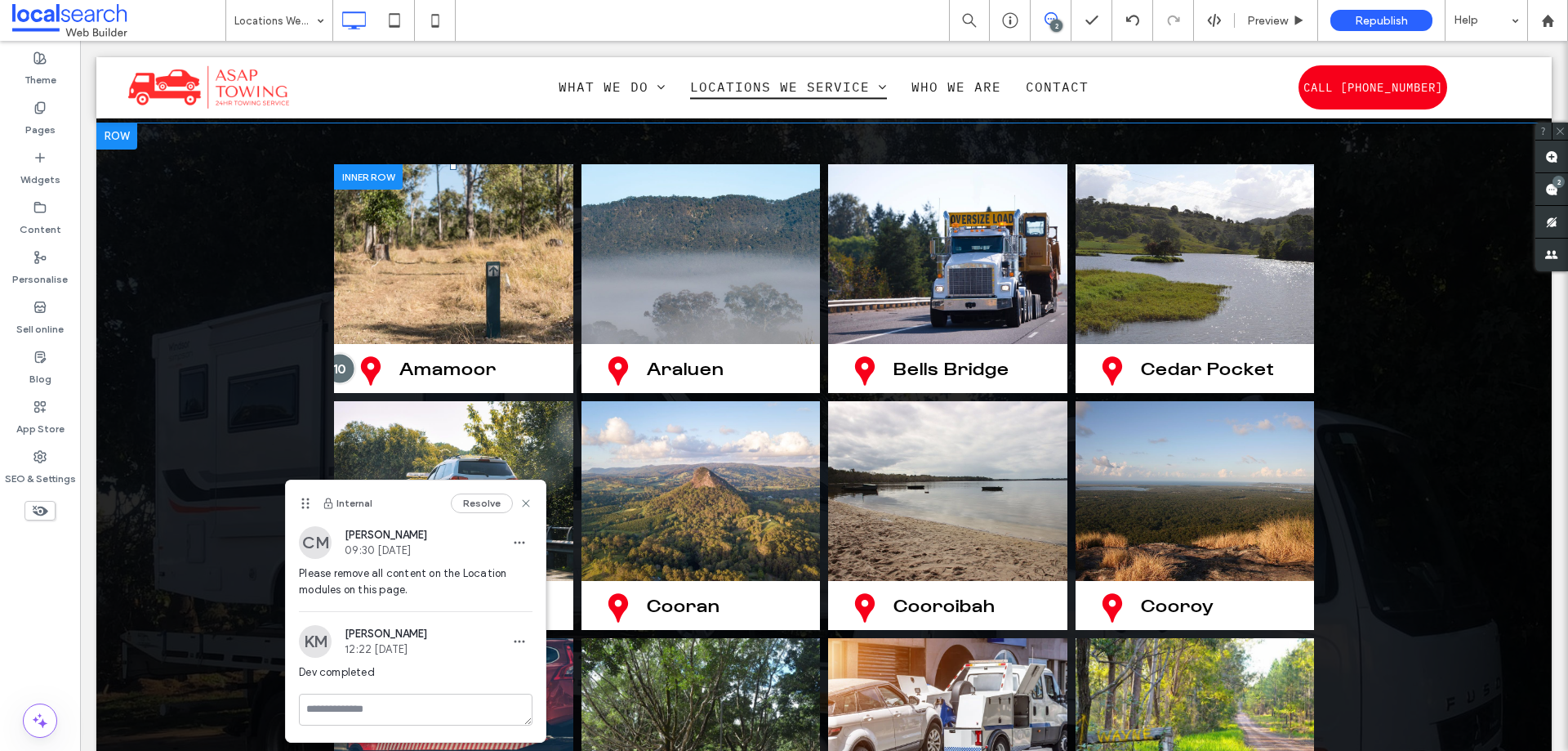
click at [335, 354] on div at bounding box center [340, 368] width 30 height 30
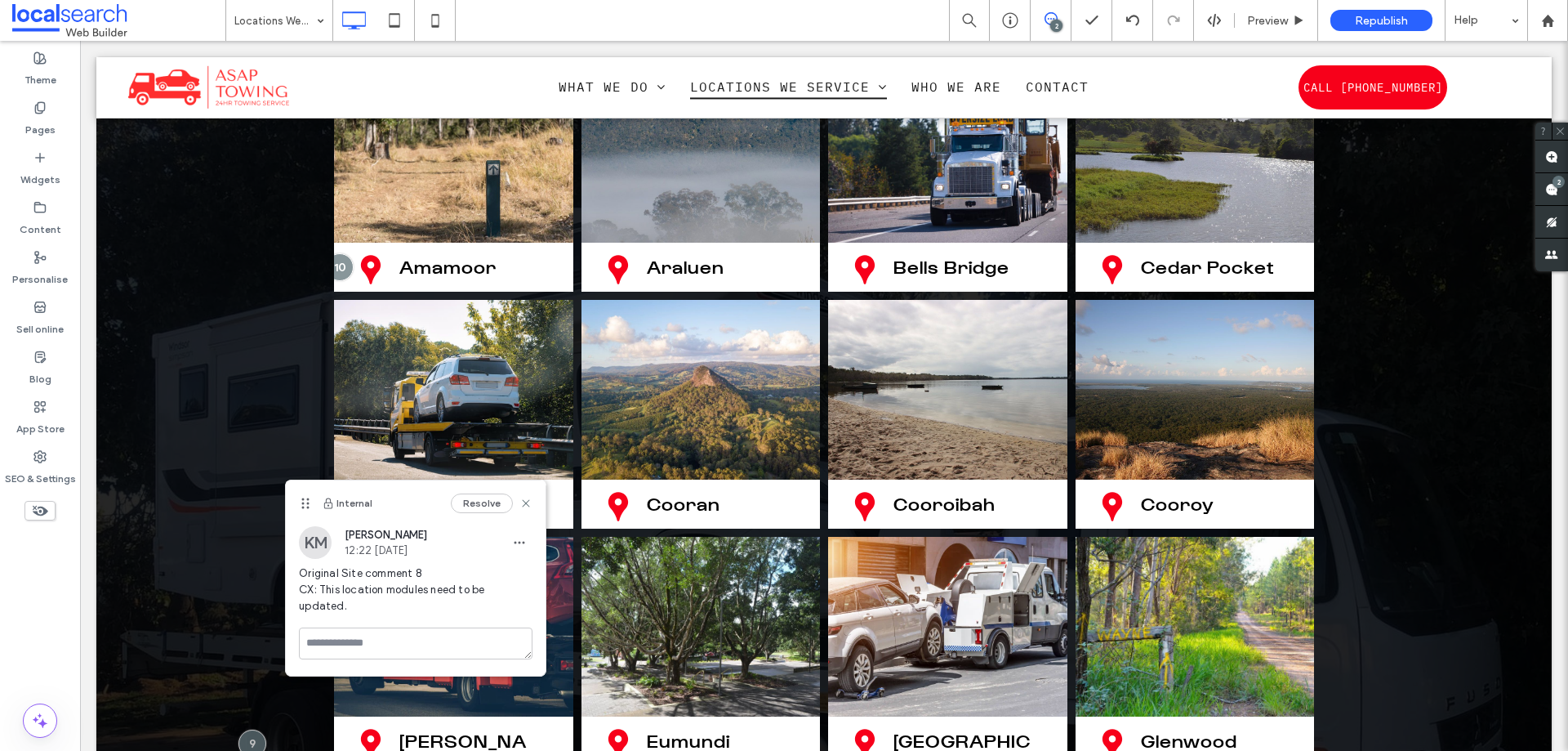
scroll to position [2417, 0]
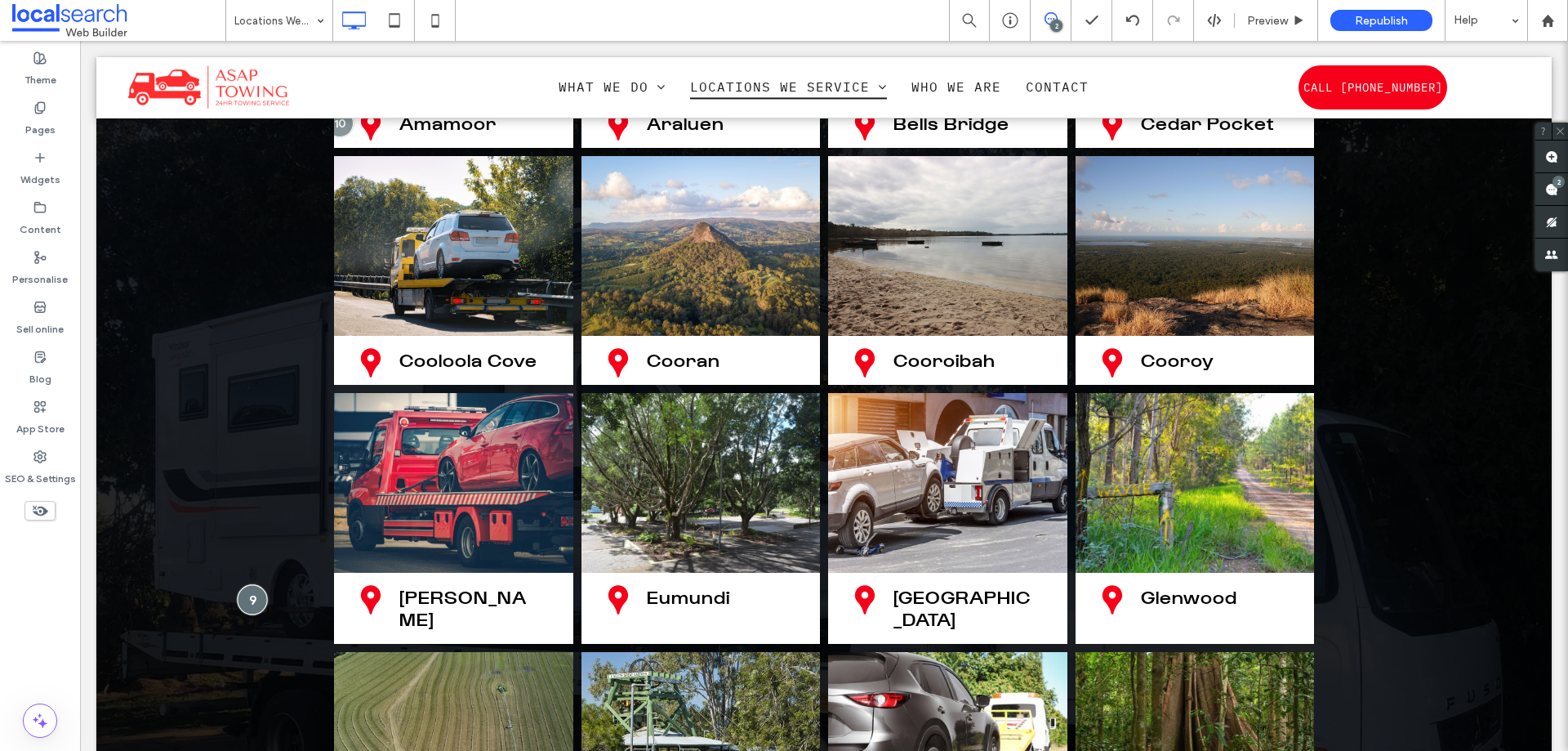
click at [253, 584] on div at bounding box center [252, 599] width 30 height 30
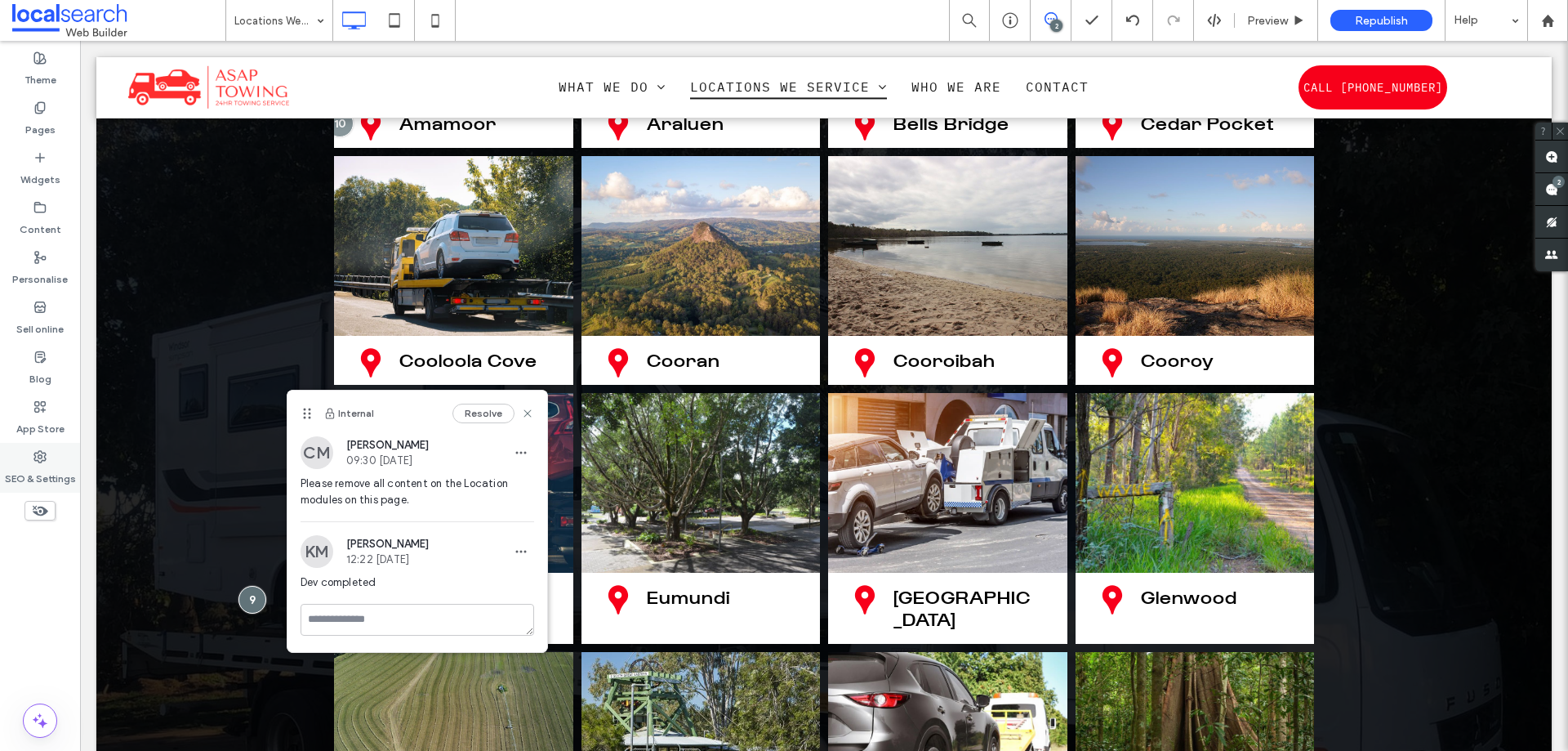
click at [37, 472] on label "SEO & Settings" at bounding box center [40, 474] width 71 height 22
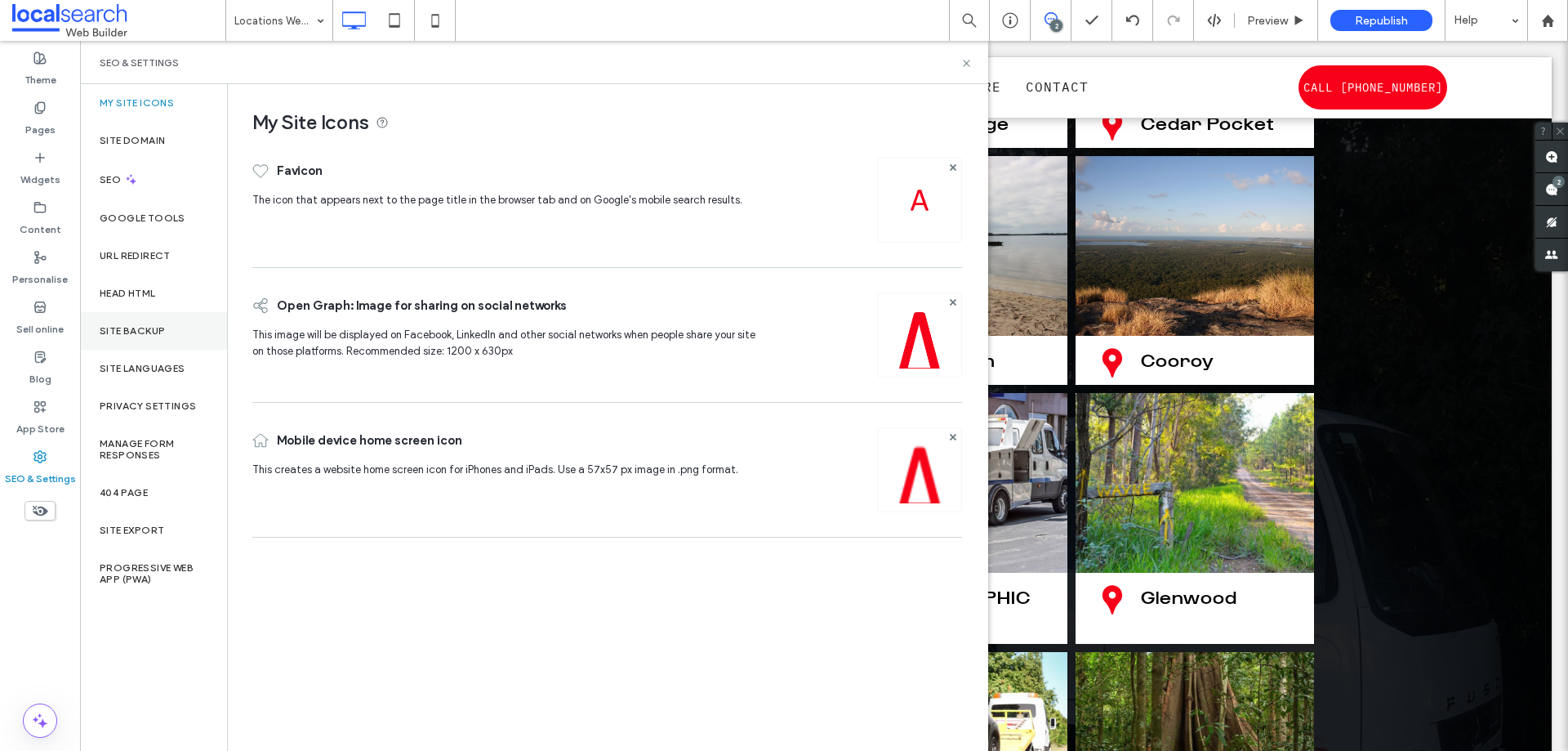
click at [156, 344] on div "Site backup" at bounding box center [153, 330] width 147 height 37
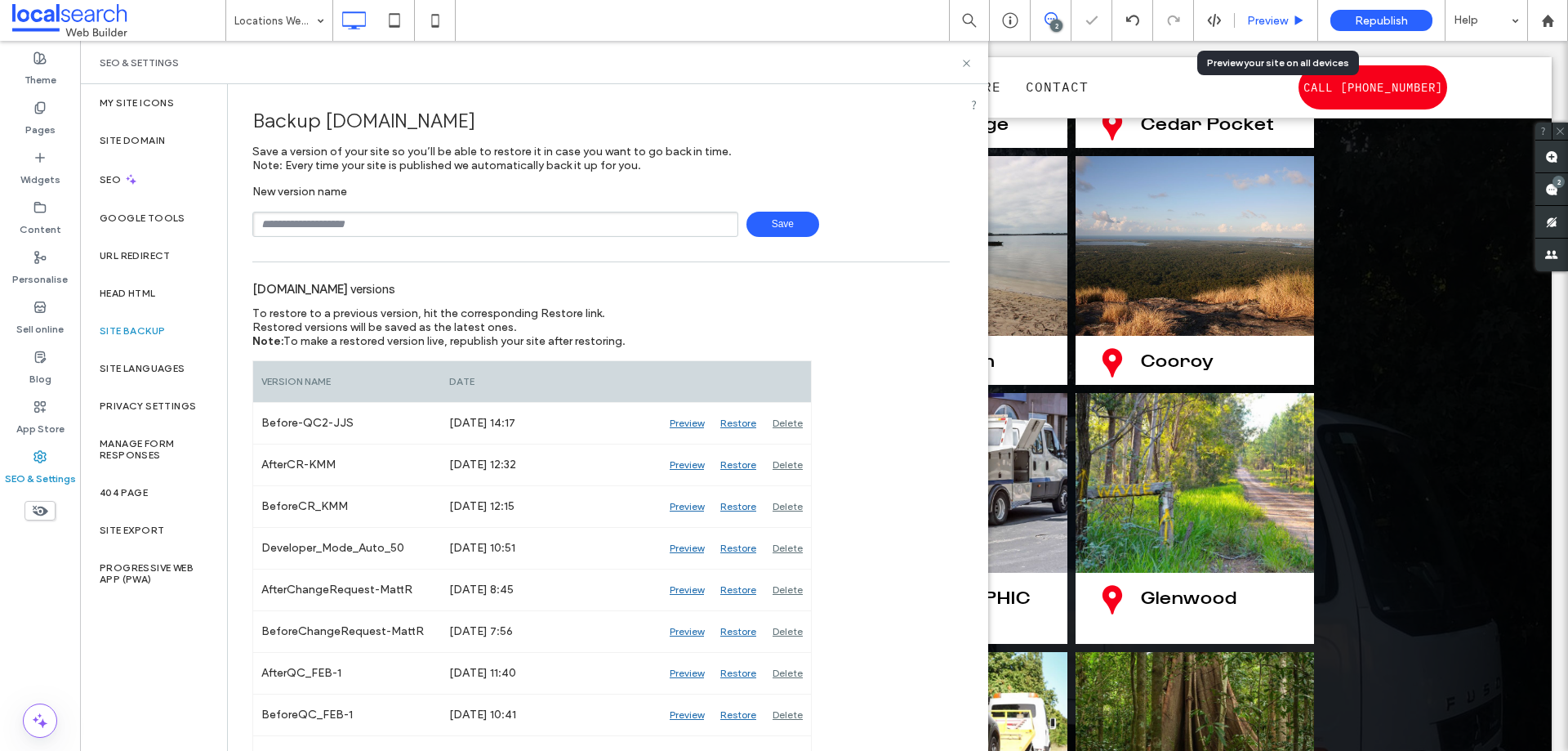
click at [1279, 18] on span "Preview" at bounding box center [1267, 21] width 41 height 14
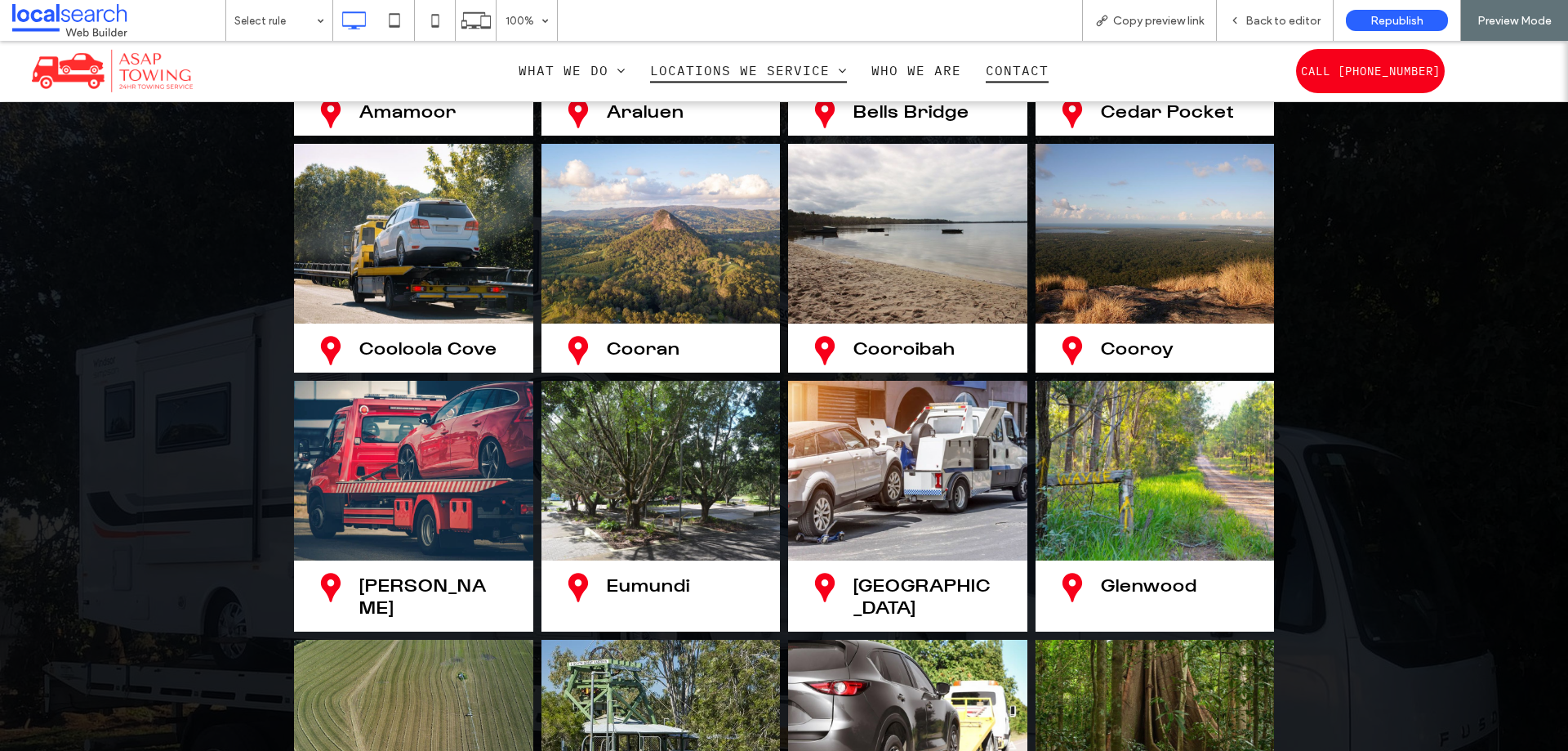
scroll to position [2429, 0]
click at [1190, 13] on div "Copy preview link" at bounding box center [1149, 21] width 135 height 41
click at [1160, 16] on span "Copy preview link" at bounding box center [1158, 21] width 91 height 14
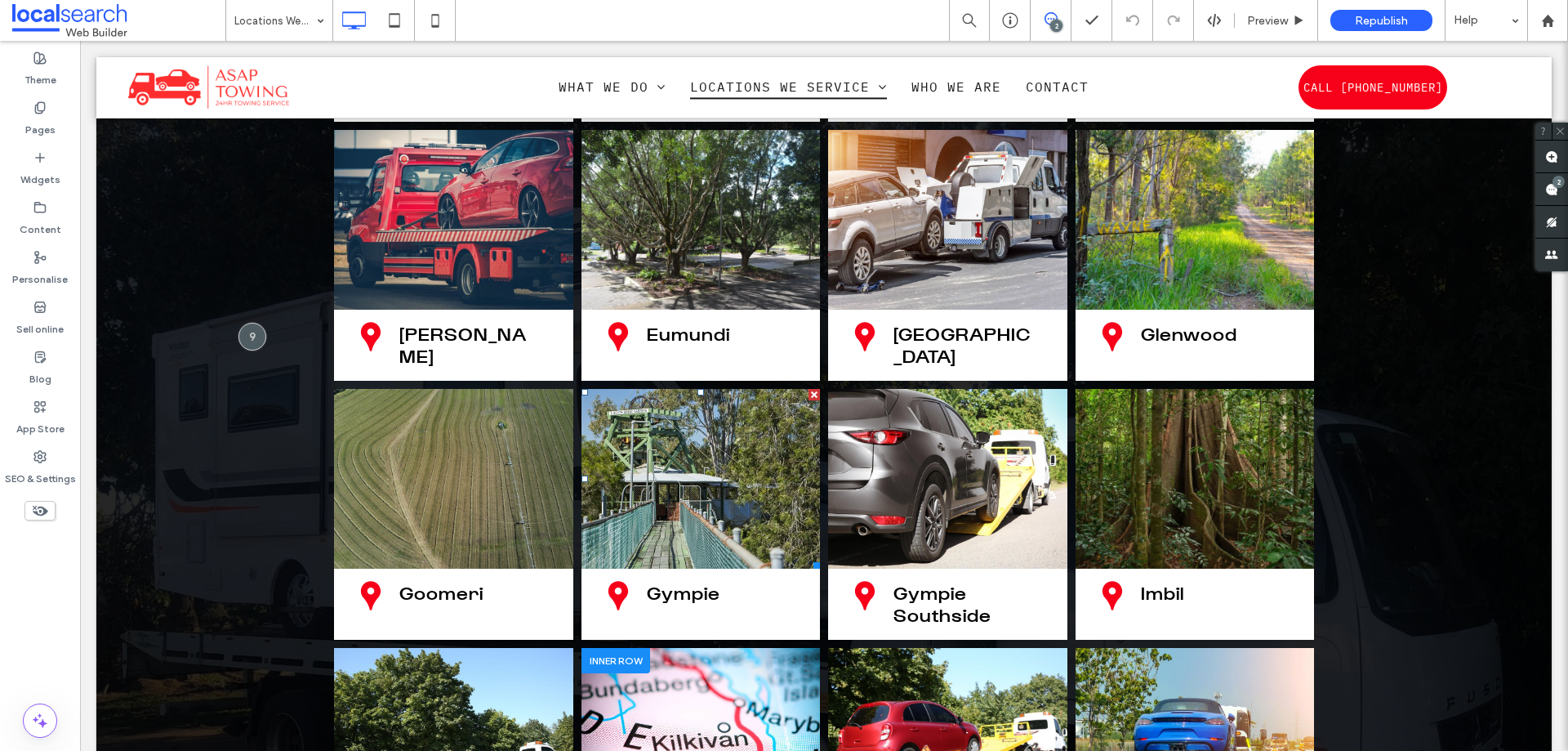
scroll to position [2858, 0]
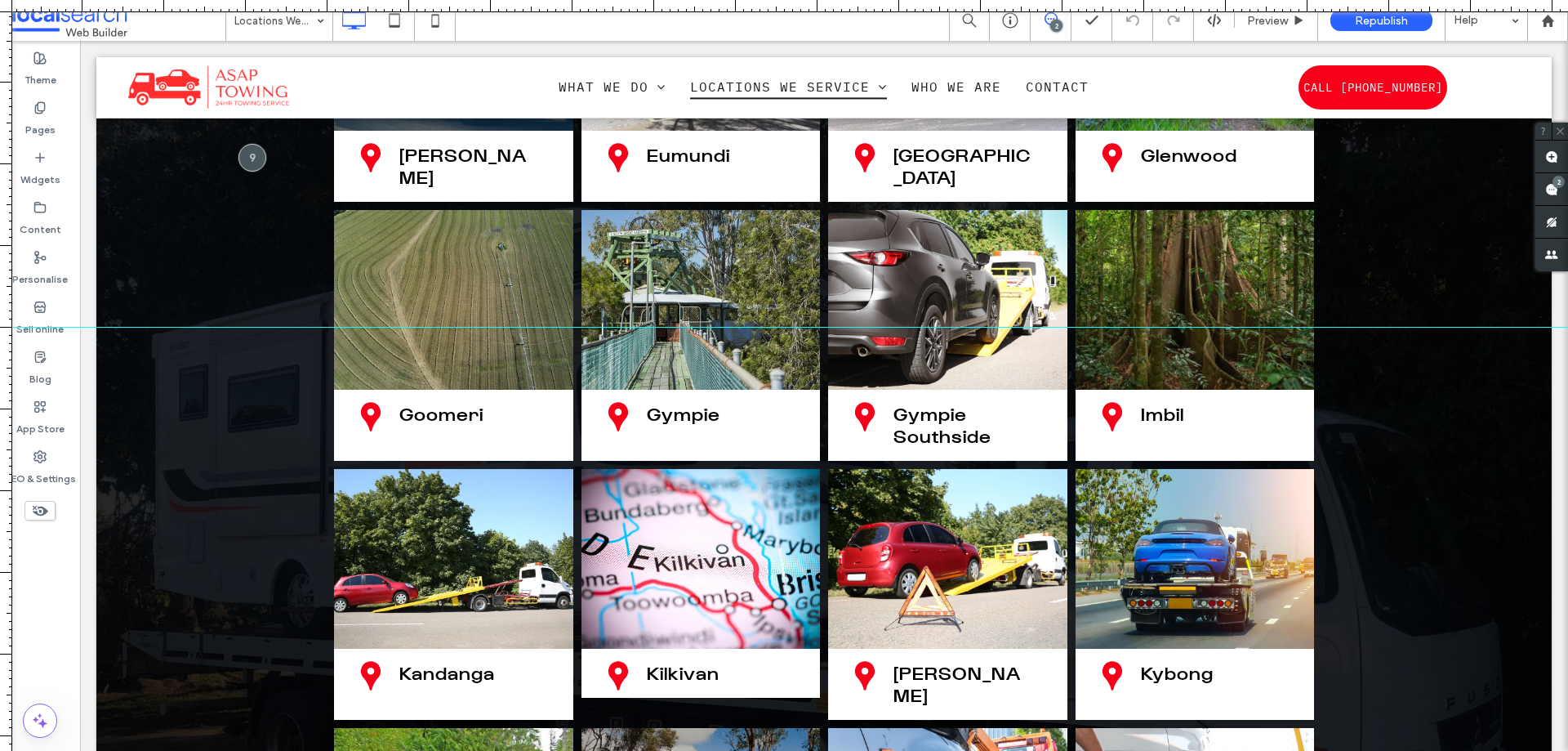
drag, startPoint x: 908, startPoint y: 7, endPoint x: 1003, endPoint y: 327, distance: 333.8
click at [1003, 750] on div at bounding box center [784, 751] width 1568 height 0
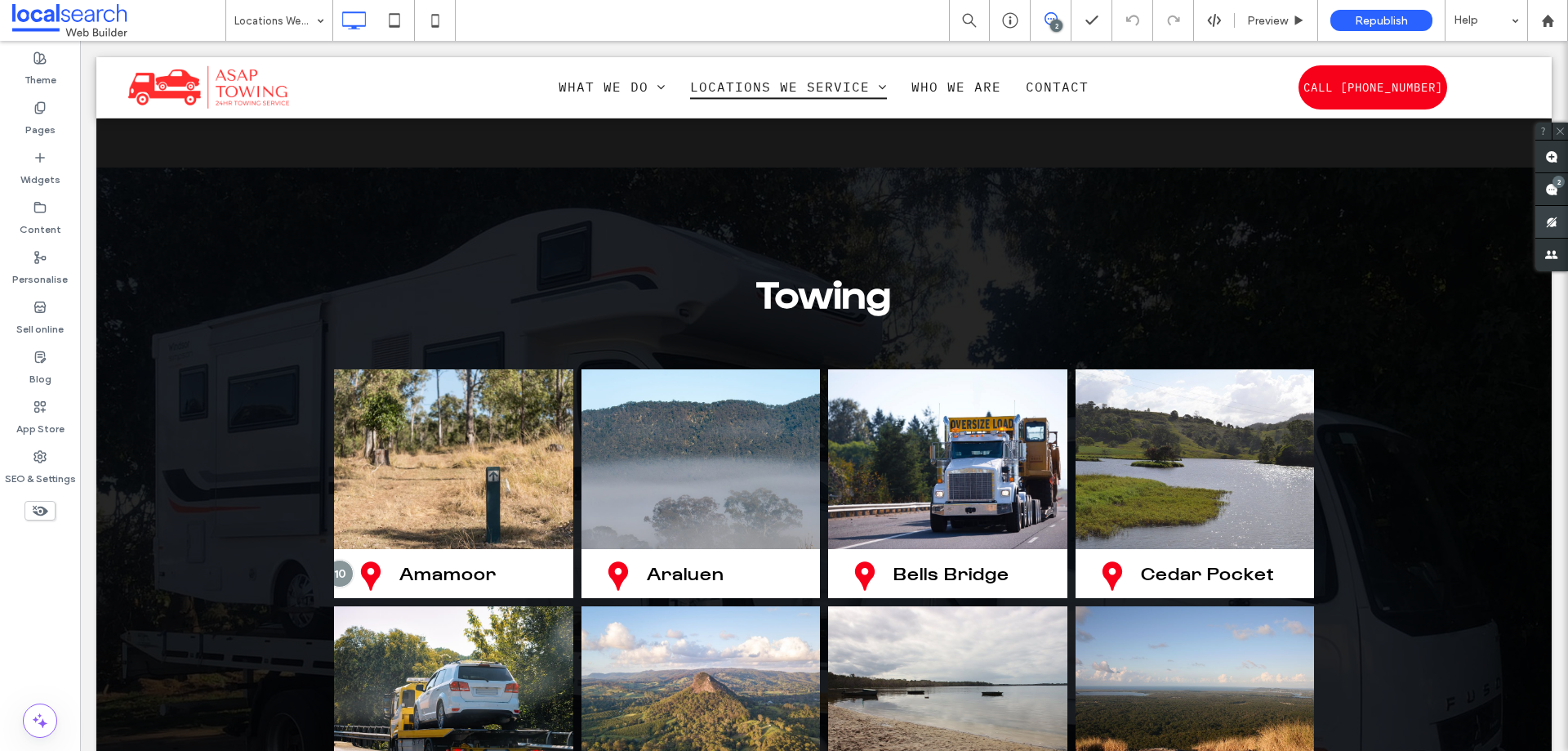
scroll to position [1960, 0]
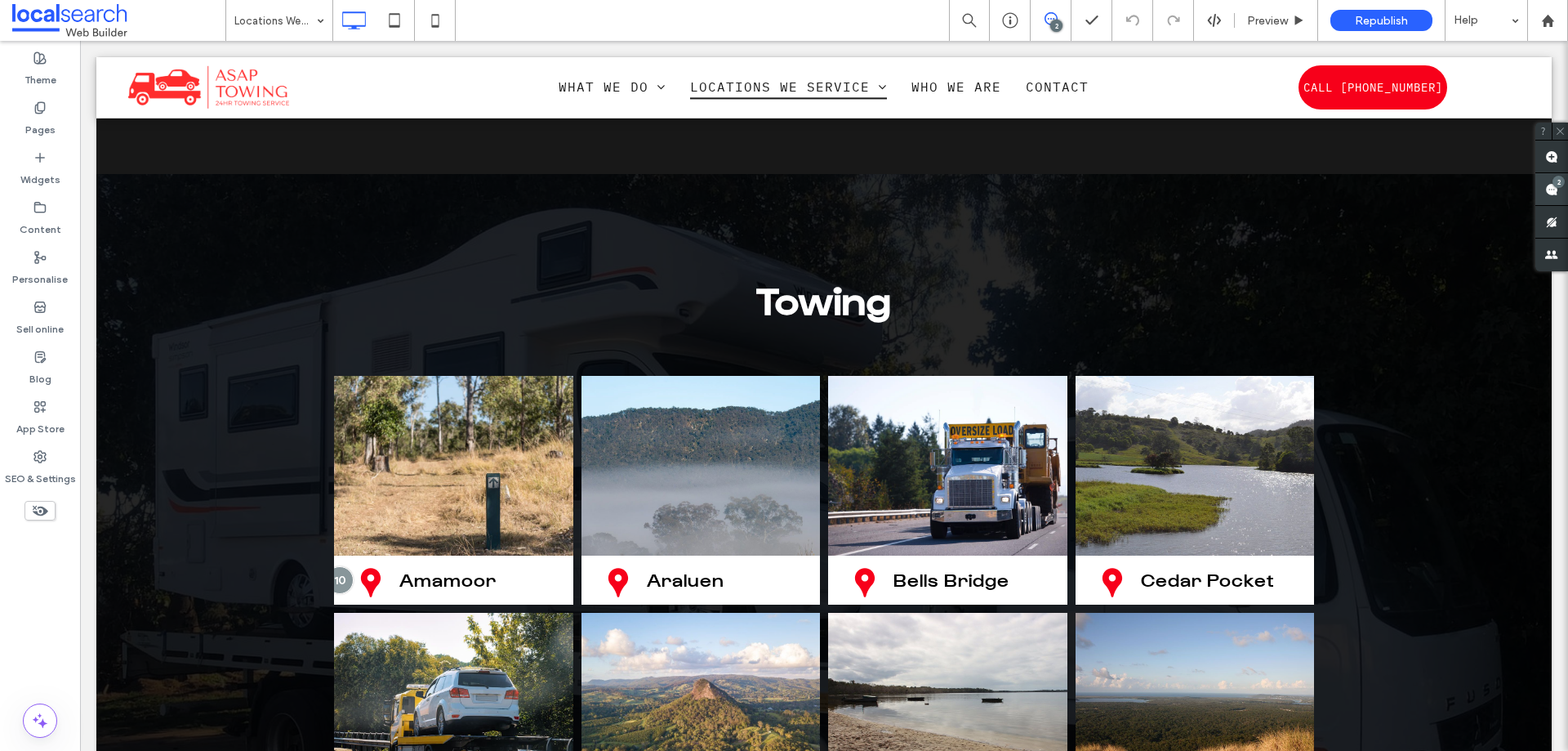
click at [1549, 189] on use at bounding box center [1550, 188] width 13 height 13
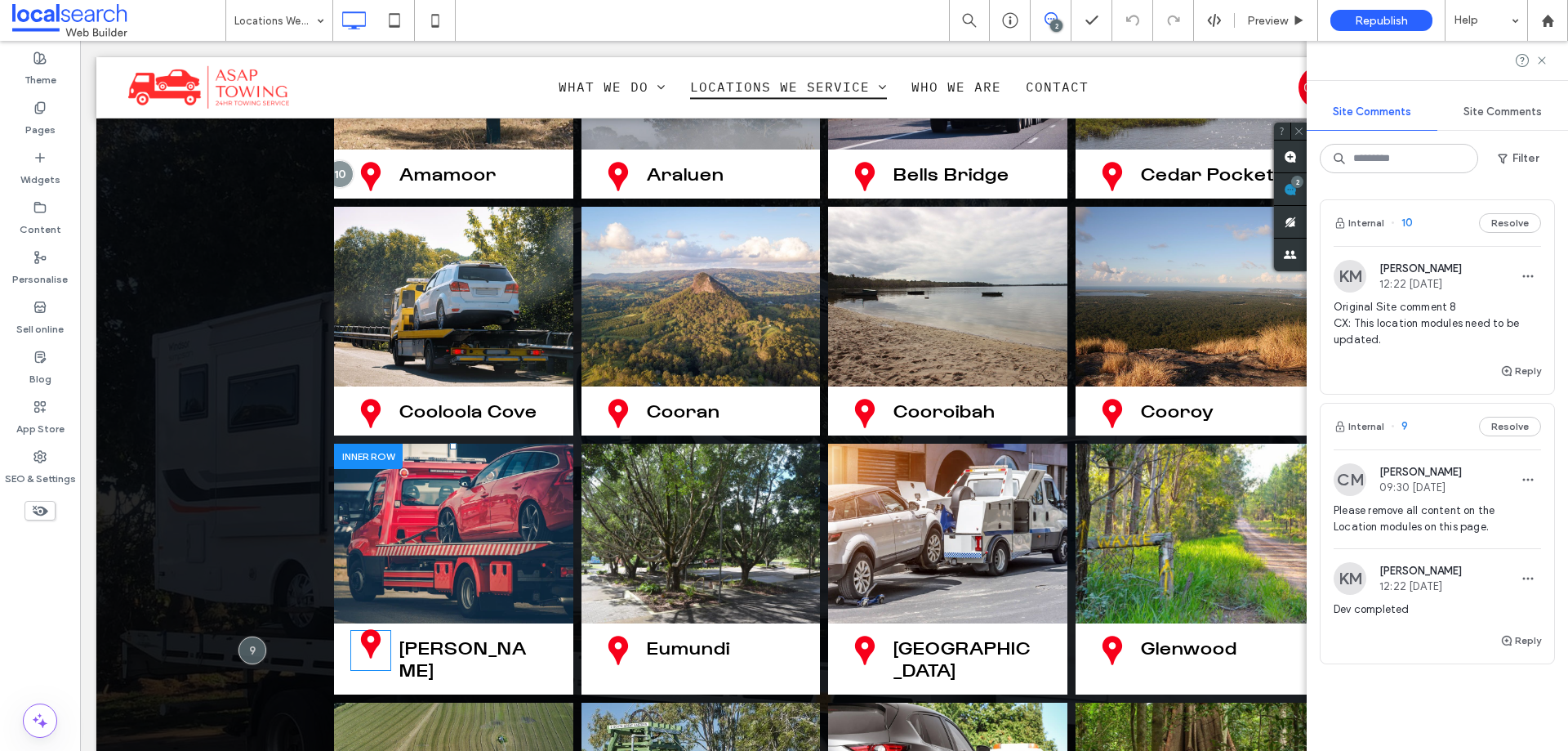
scroll to position [2532, 0]
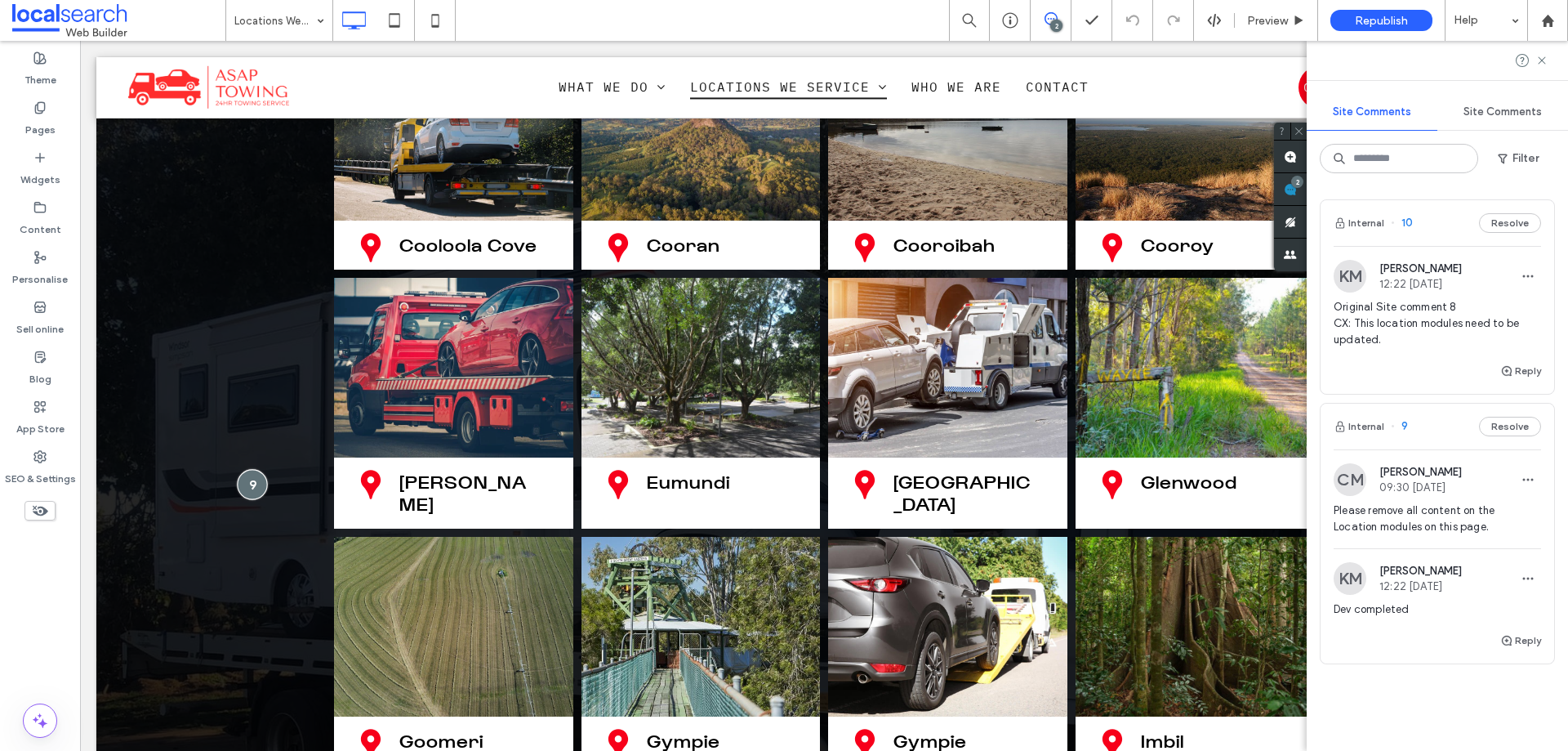
click at [248, 469] on div at bounding box center [252, 483] width 30 height 30
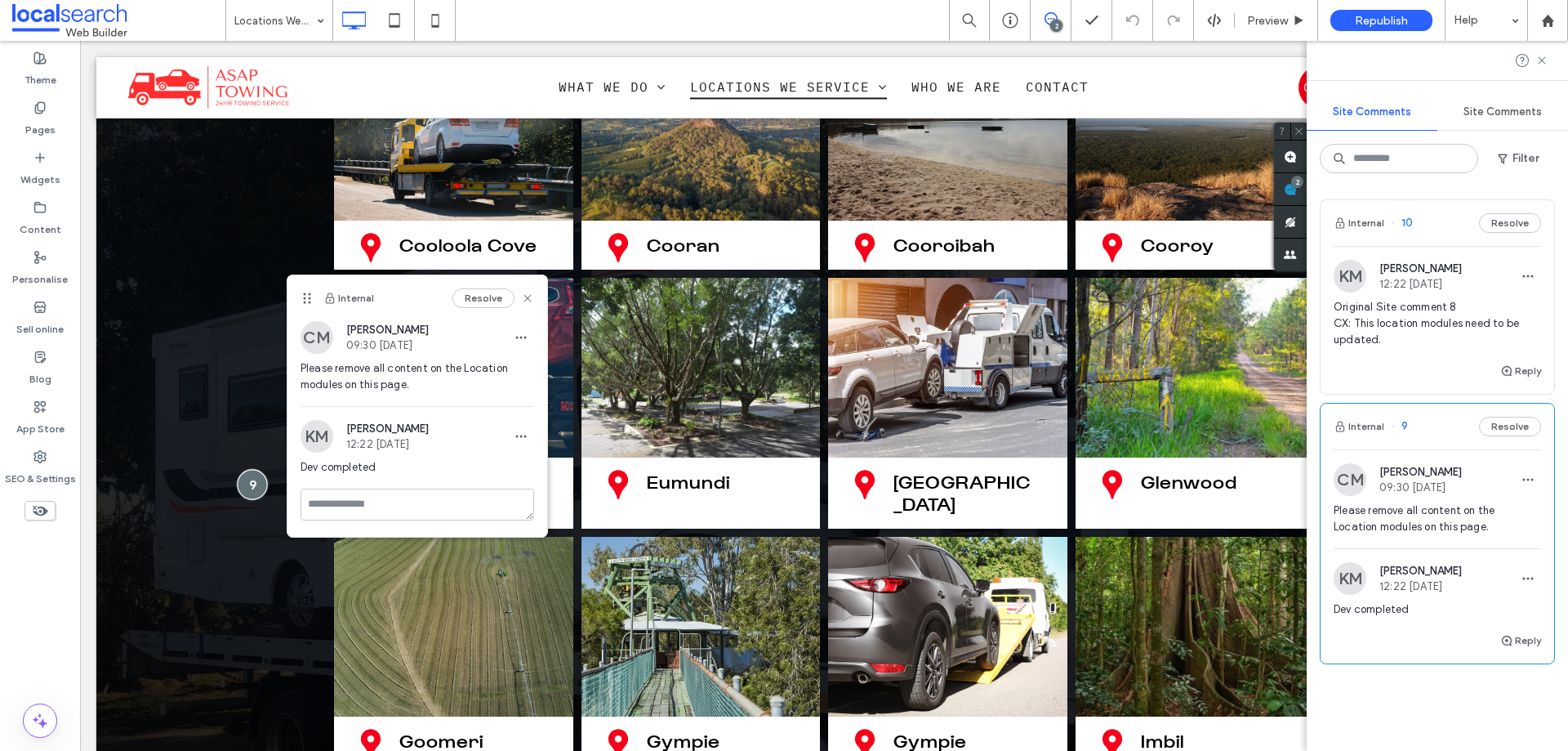
click at [248, 469] on div at bounding box center [252, 483] width 30 height 30
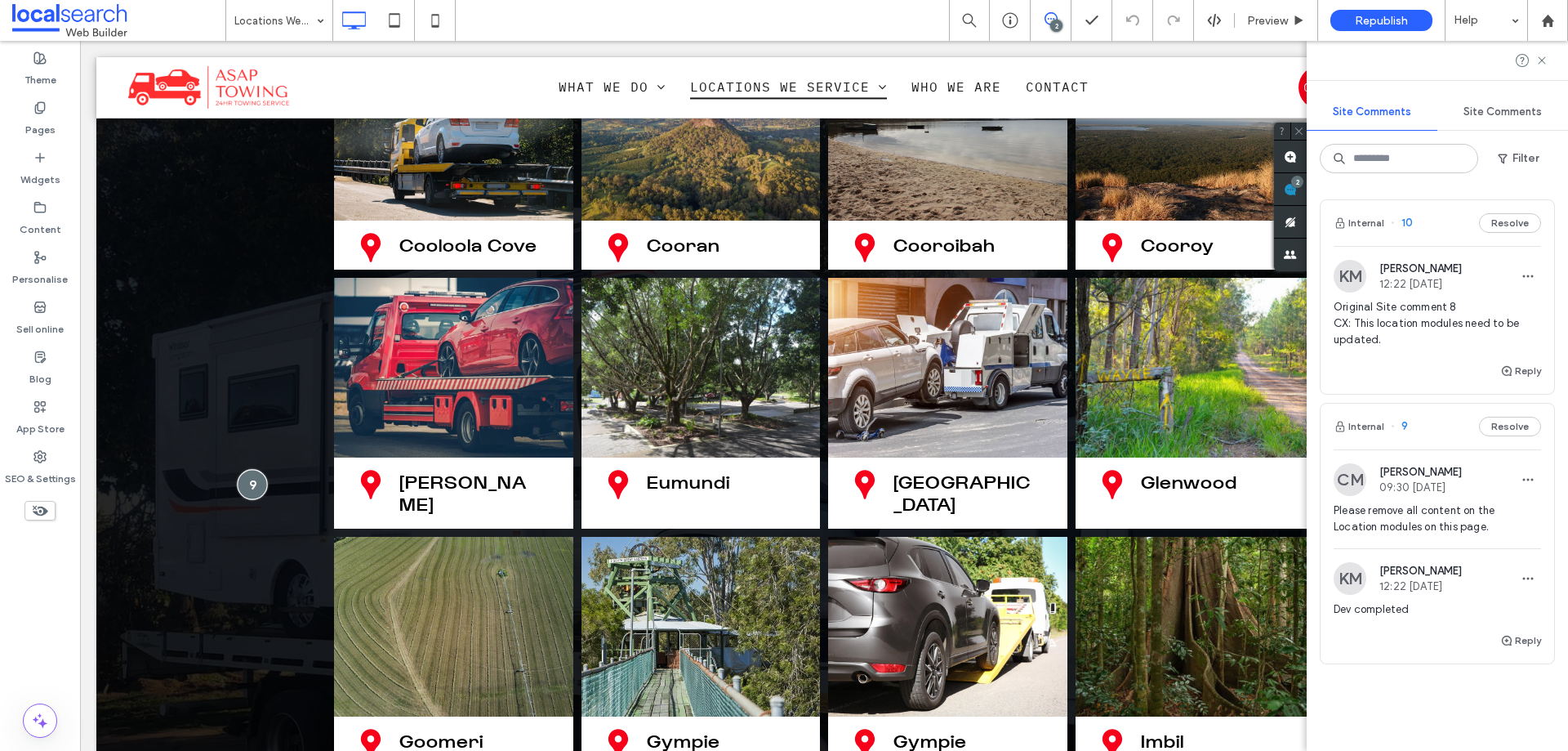
click at [248, 469] on div at bounding box center [252, 483] width 30 height 30
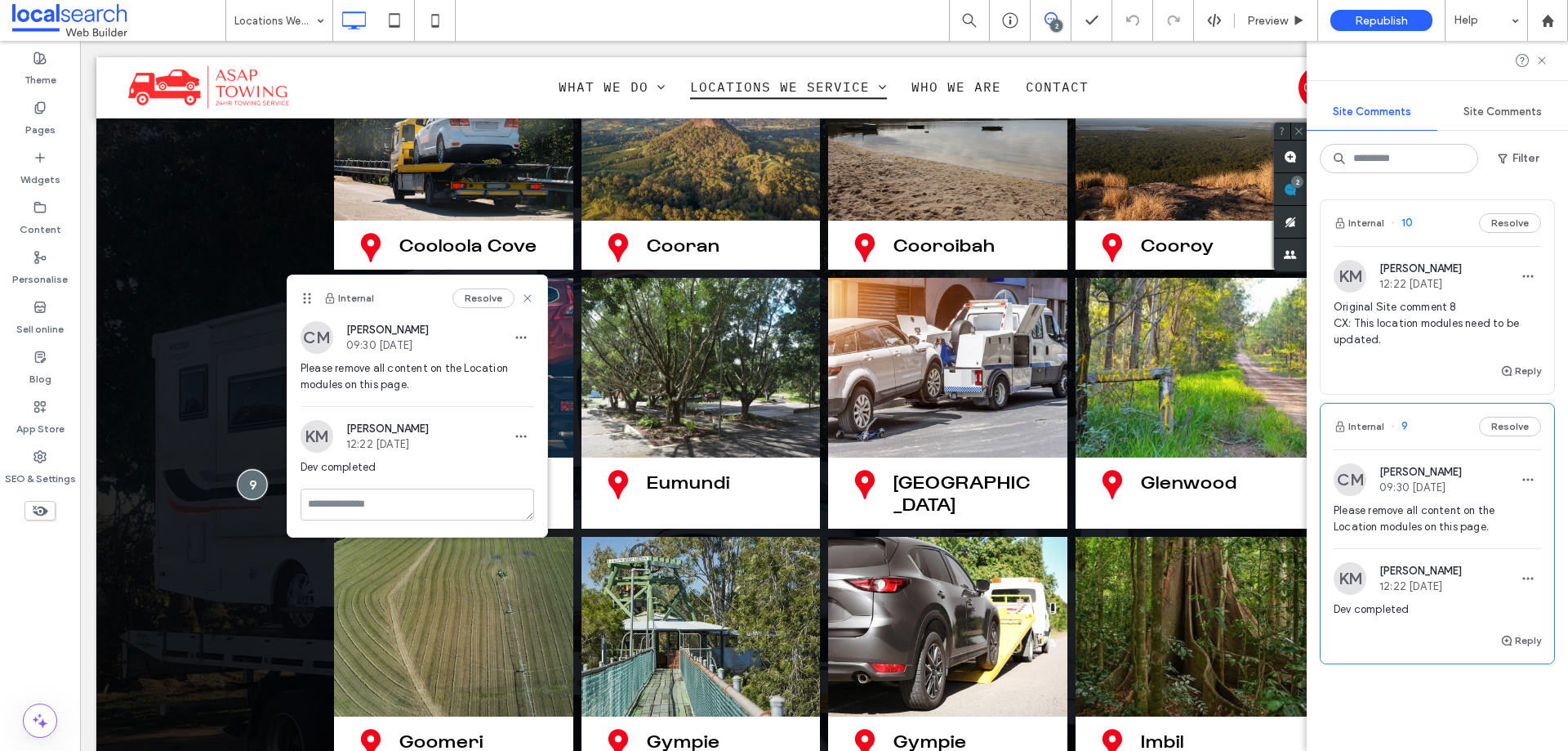
click at [248, 469] on div at bounding box center [252, 483] width 30 height 30
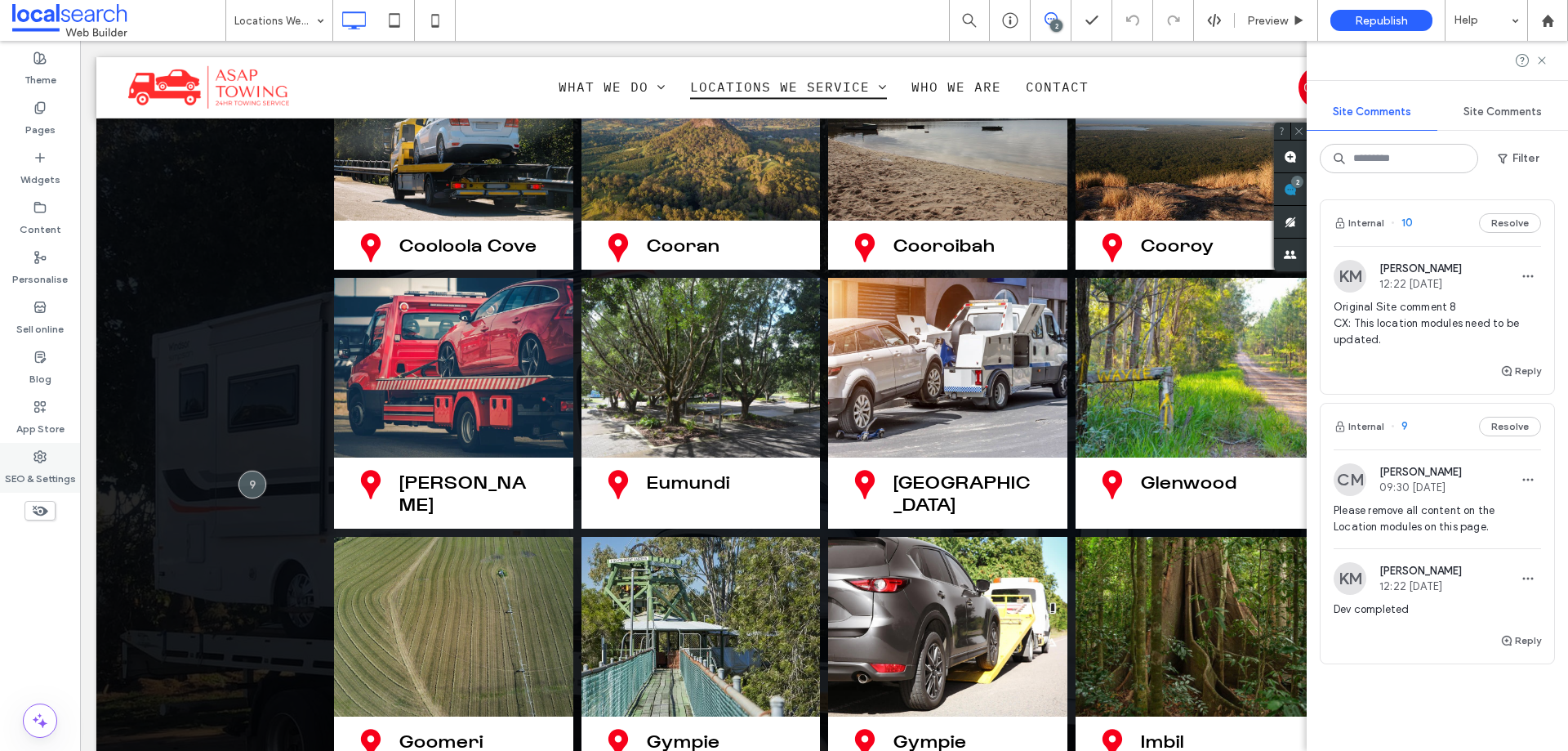
click at [38, 470] on label "SEO & Settings" at bounding box center [40, 474] width 71 height 22
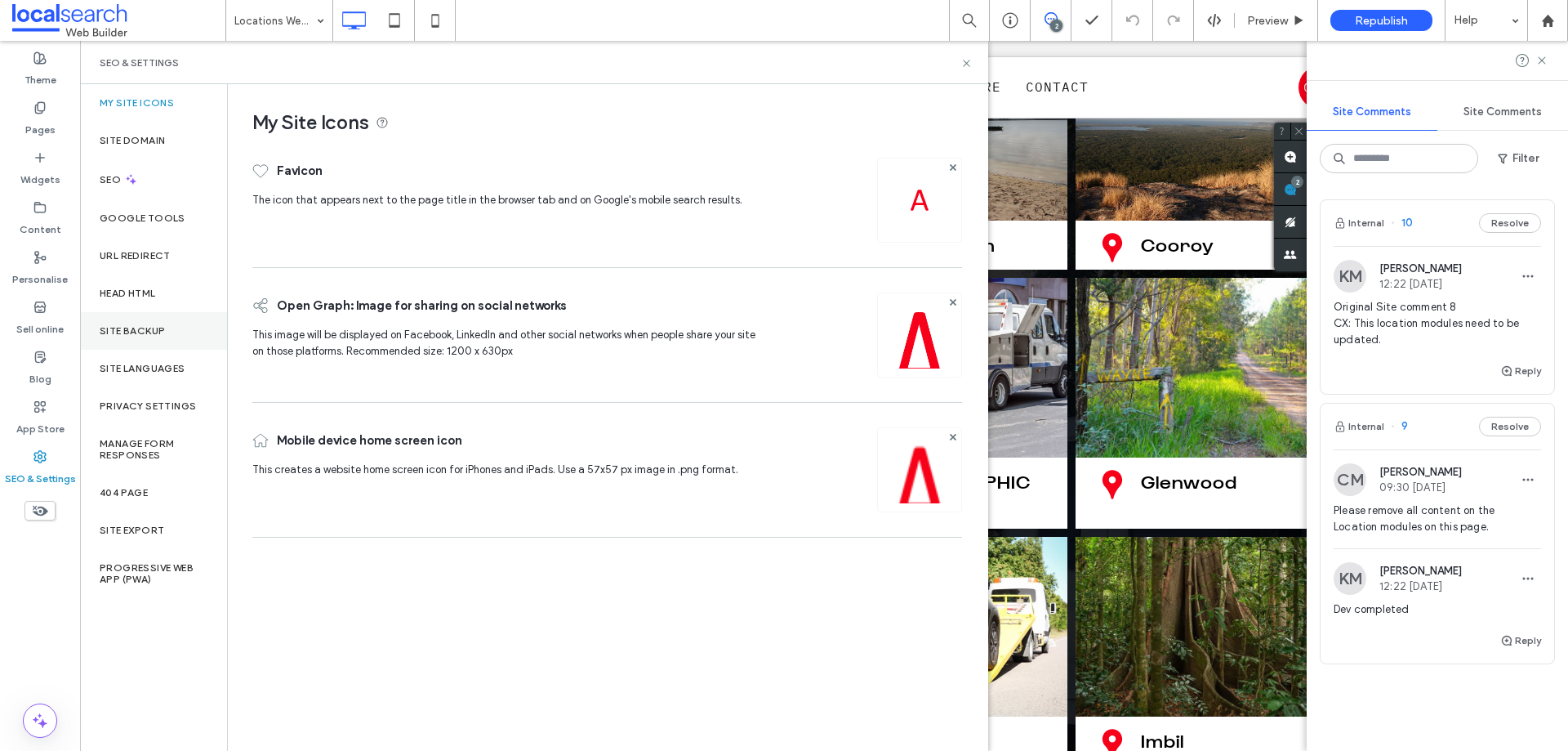
click at [157, 328] on label "Site backup" at bounding box center [132, 331] width 65 height 12
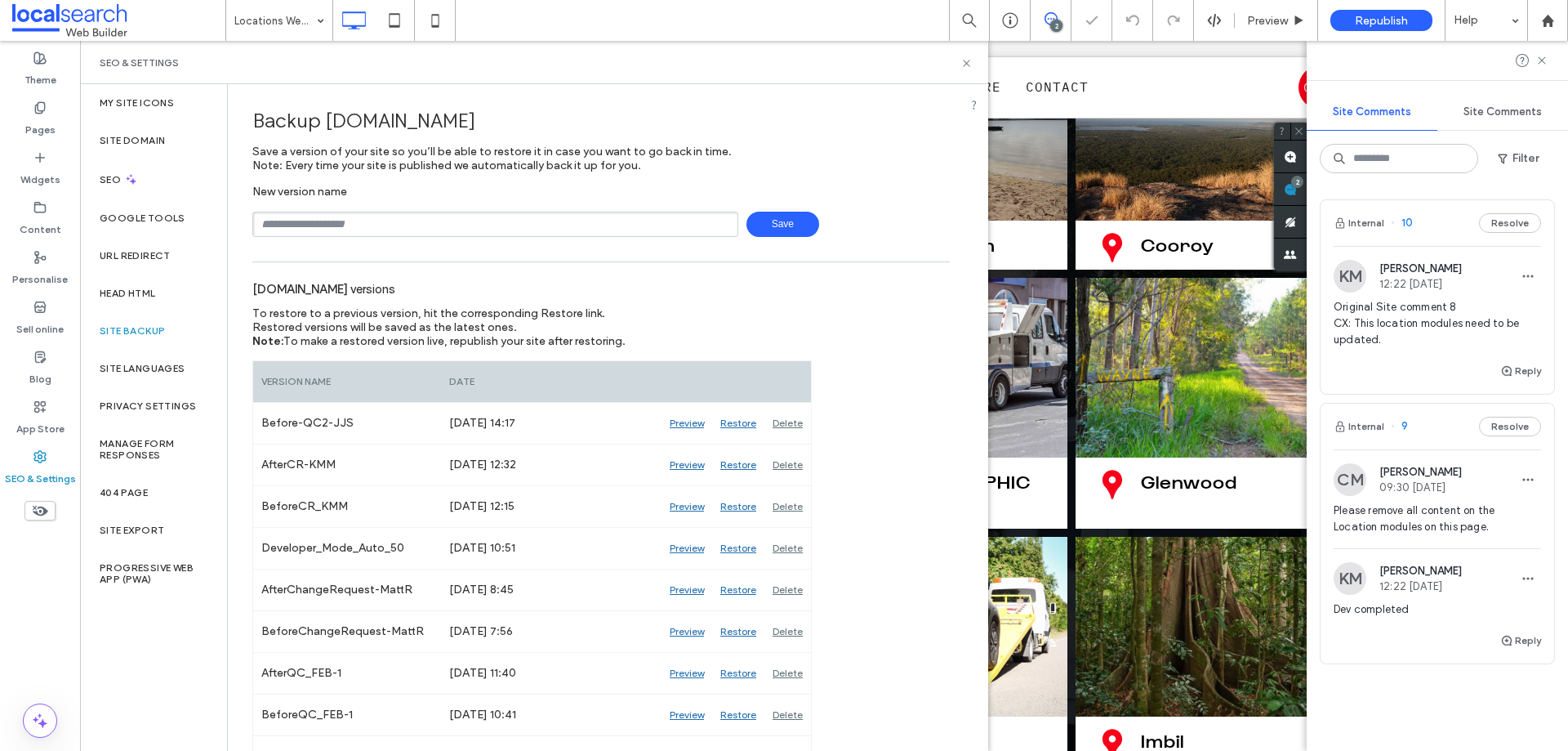
drag, startPoint x: 361, startPoint y: 229, endPoint x: 372, endPoint y: 234, distance: 12.1
click at [361, 229] on input "text" at bounding box center [495, 225] width 486 height 25
type input "**********"
click at [802, 223] on span "Save" at bounding box center [782, 225] width 72 height 25
click at [1545, 62] on icon at bounding box center [1541, 60] width 13 height 13
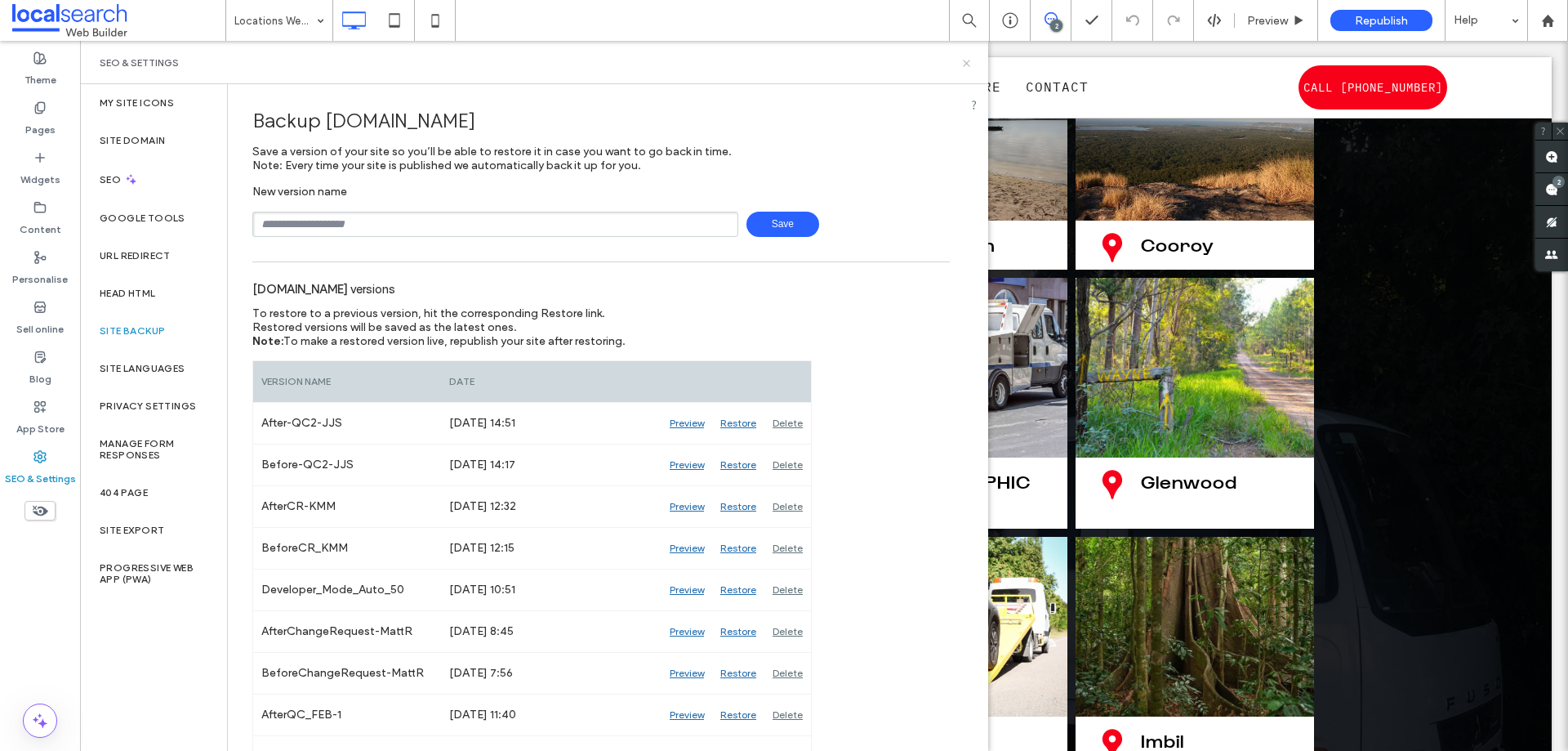
click at [965, 65] on use at bounding box center [966, 63] width 7 height 7
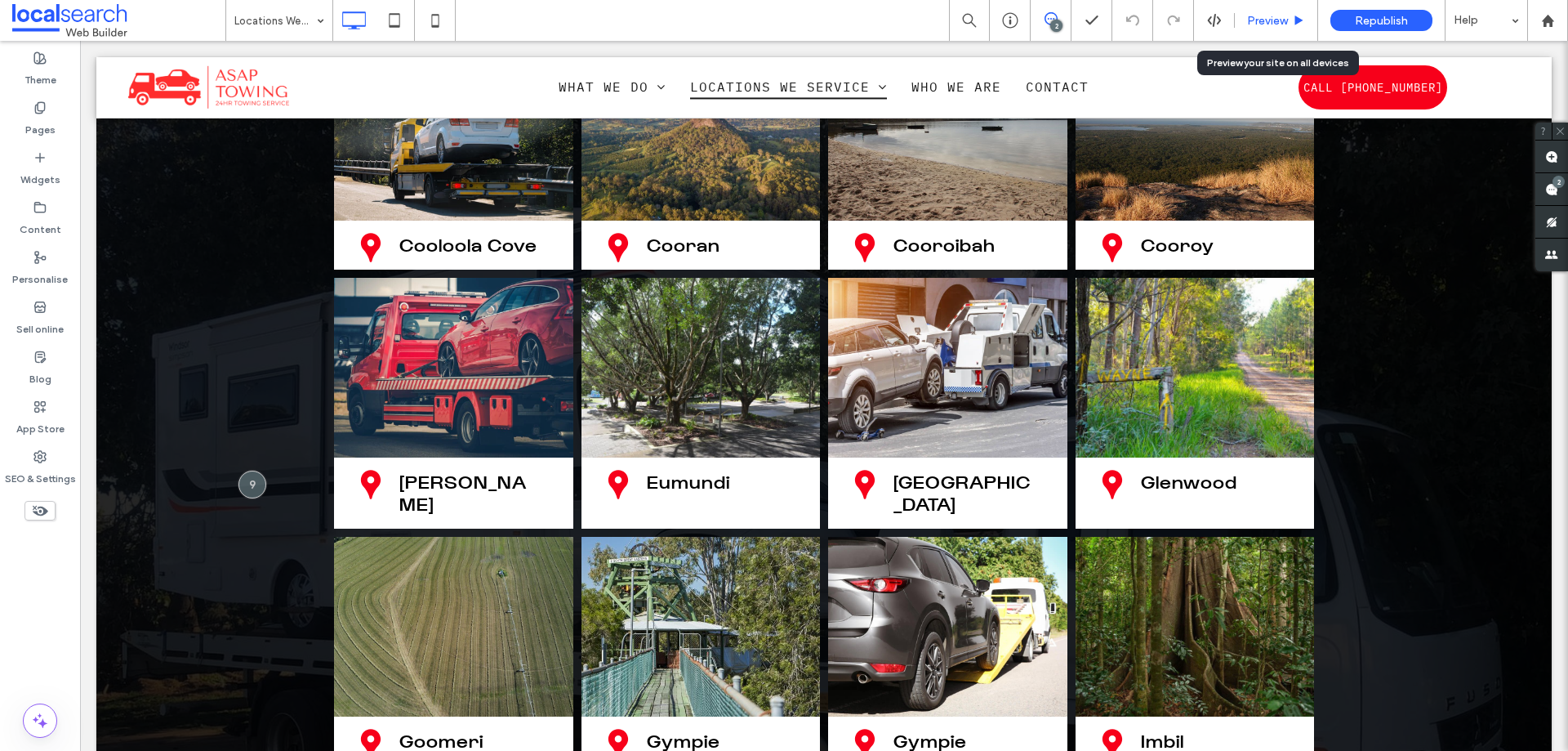
click at [1266, 21] on span "Preview" at bounding box center [1267, 21] width 41 height 14
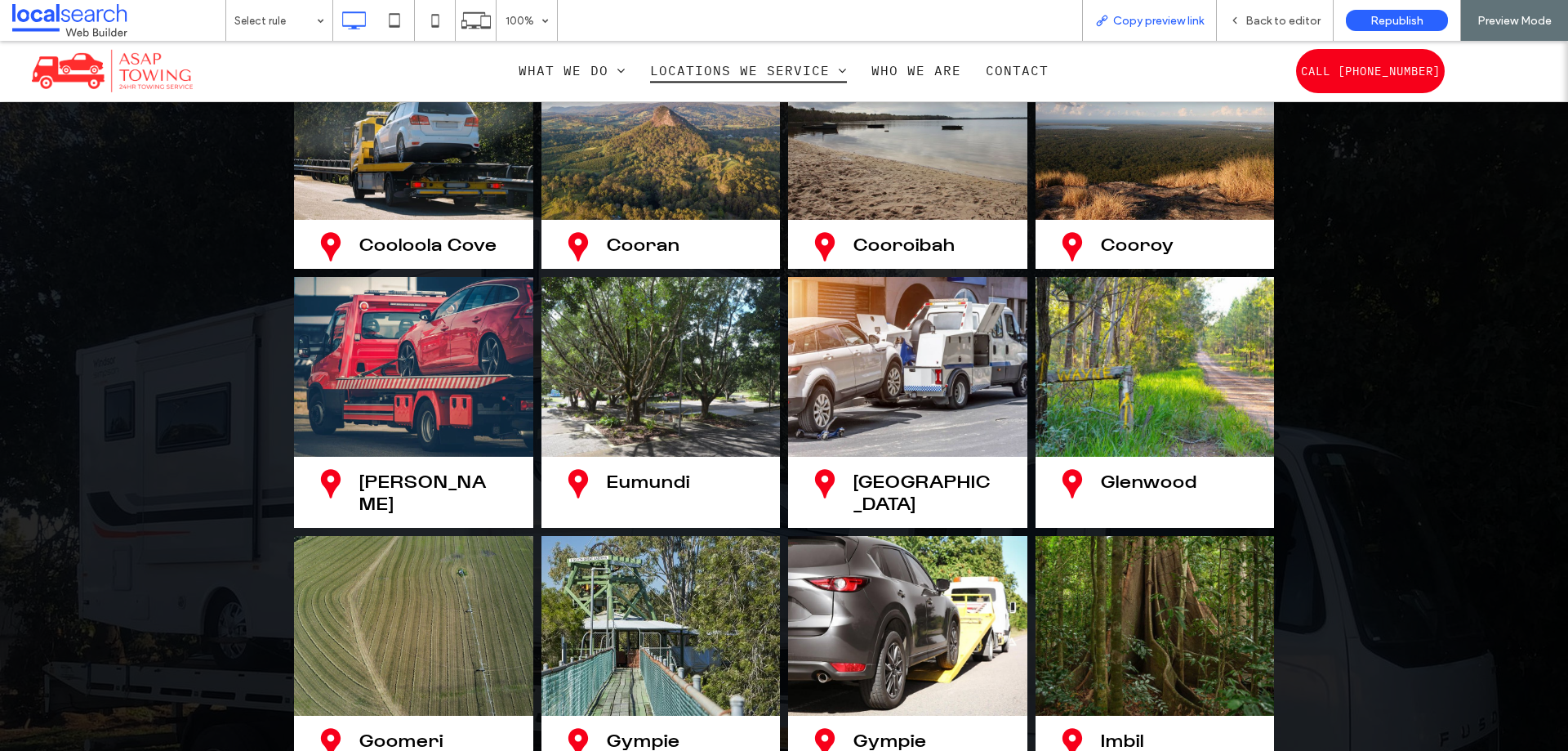
click at [1180, 20] on span "Copy preview link" at bounding box center [1158, 21] width 91 height 14
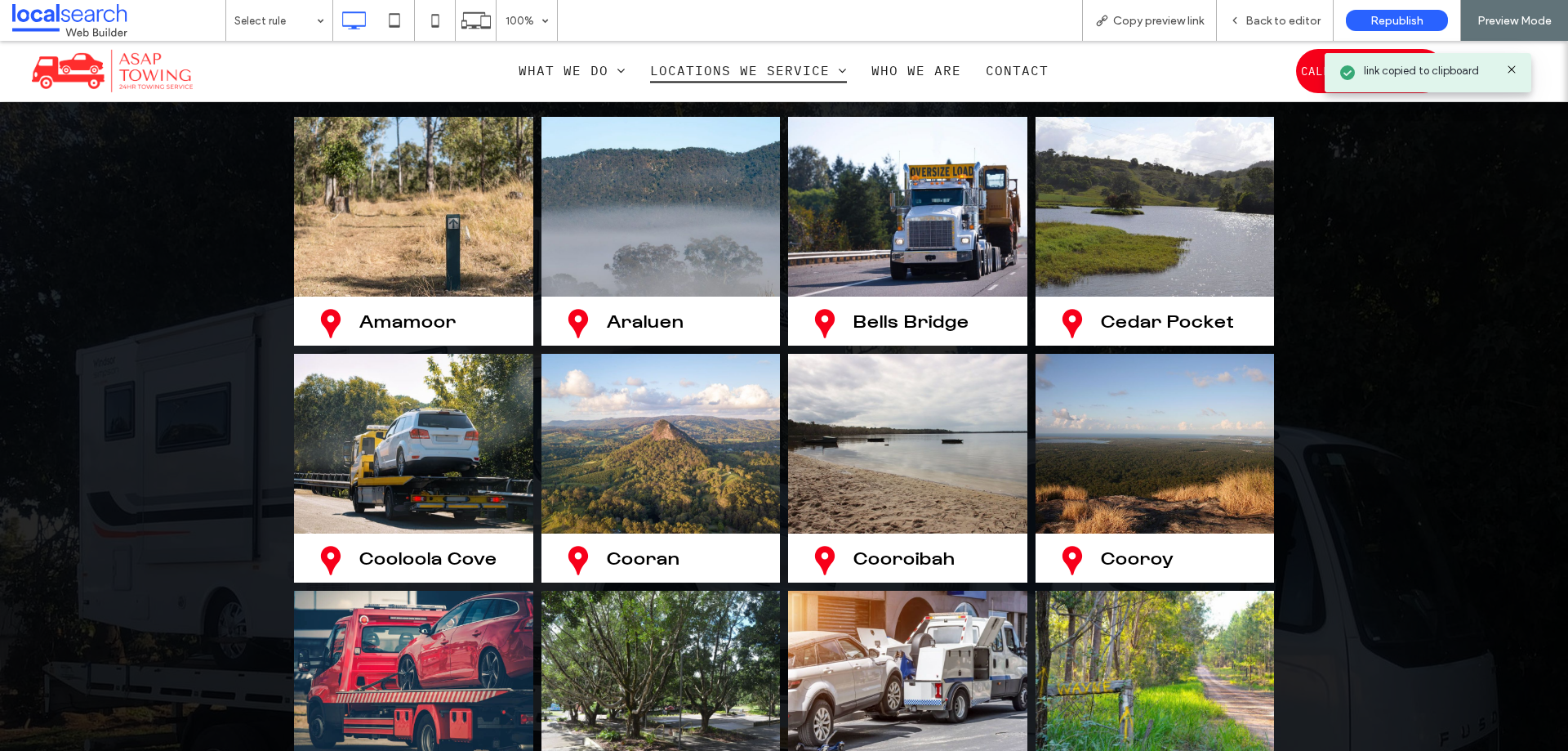
scroll to position [2217, 0]
